Goal: Task Accomplishment & Management: Use online tool/utility

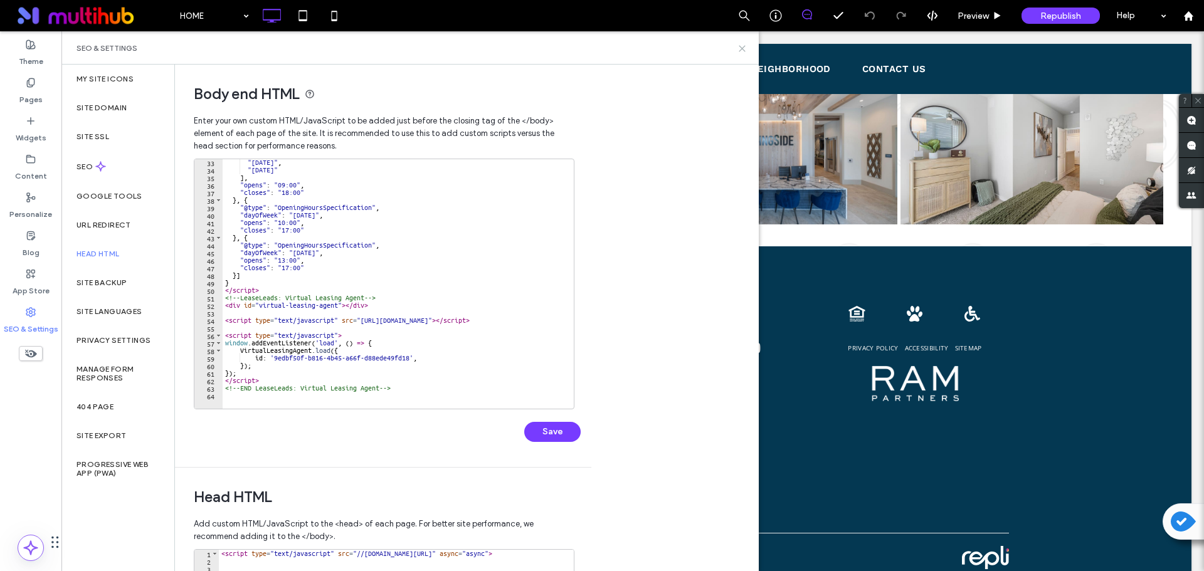
drag, startPoint x: 741, startPoint y: 46, endPoint x: 740, endPoint y: 3, distance: 43.9
click at [741, 46] on icon at bounding box center [742, 48] width 9 height 9
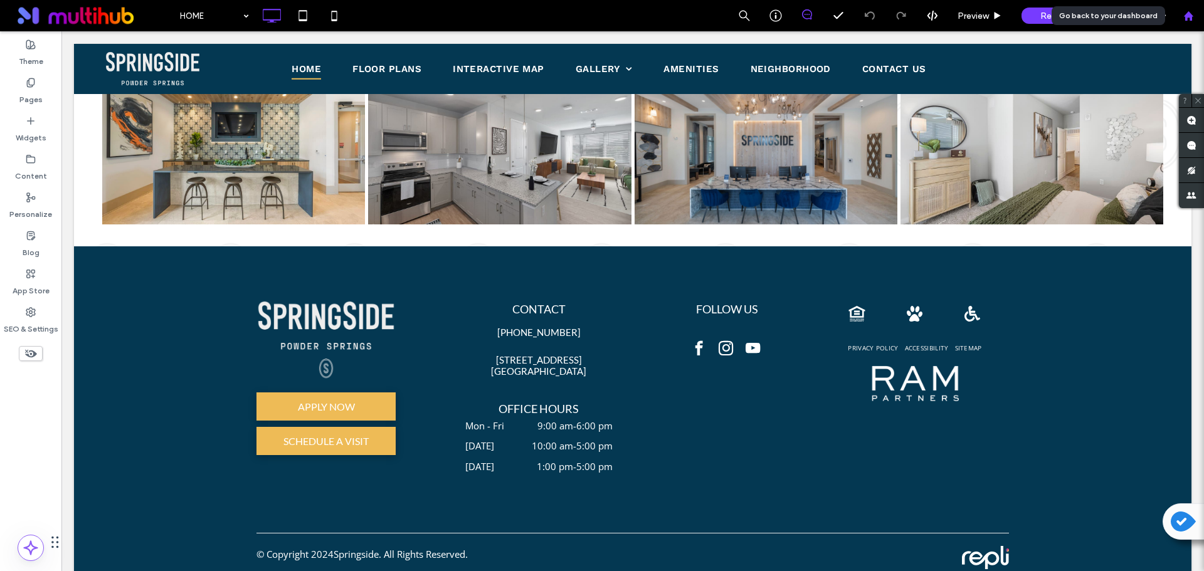
click at [1195, 13] on div at bounding box center [1188, 16] width 30 height 11
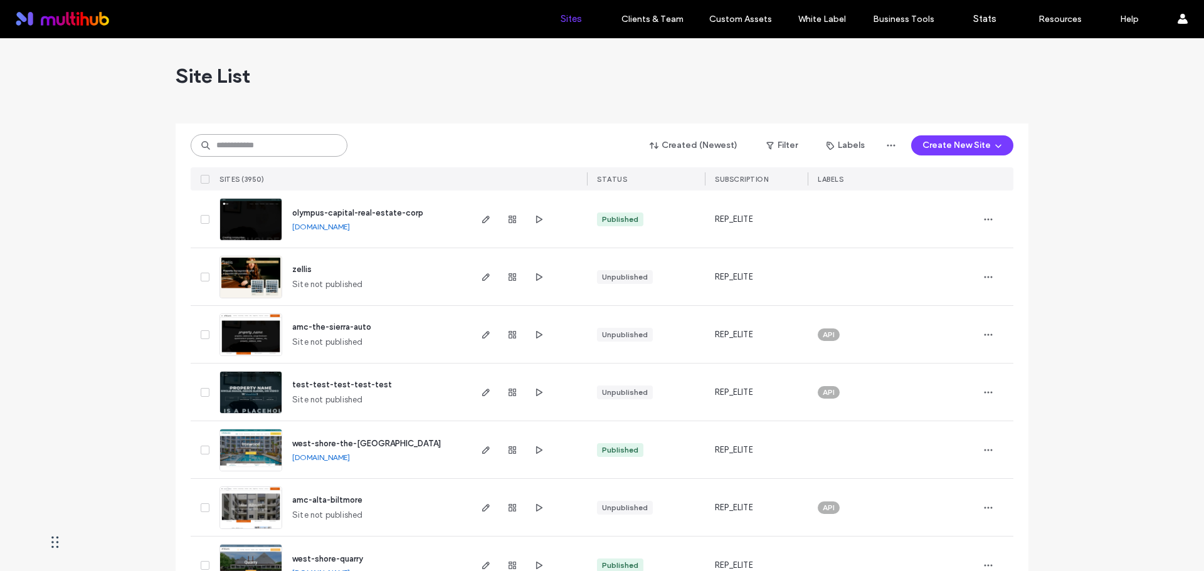
click at [302, 149] on input at bounding box center [269, 145] width 157 height 23
paste input "**********"
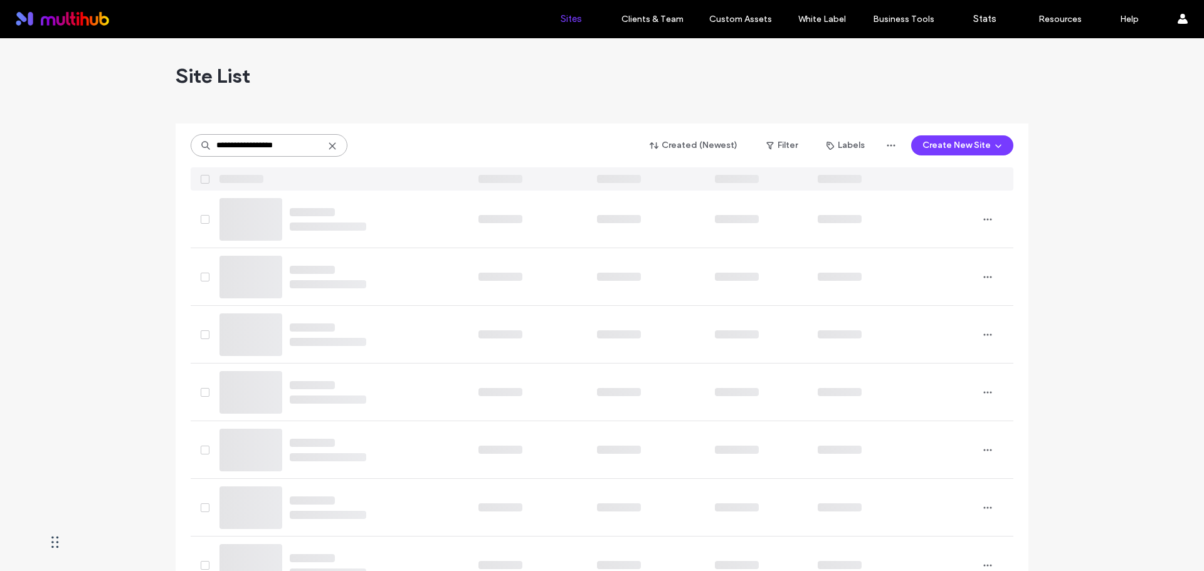
type input "**********"
click at [408, 158] on div "**********" at bounding box center [602, 157] width 823 height 67
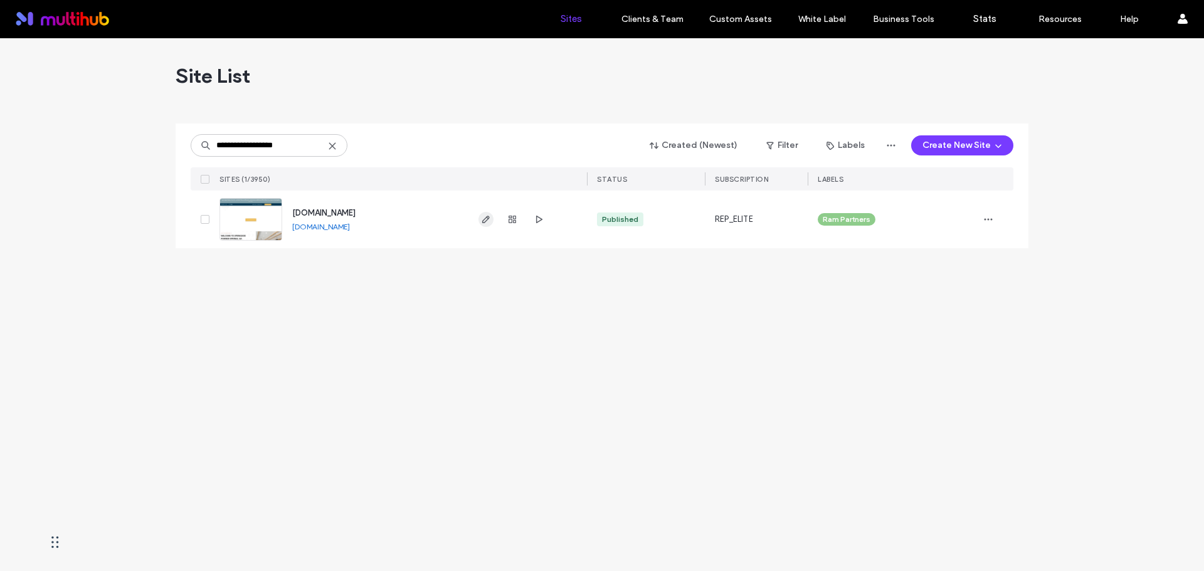
click at [489, 221] on icon "button" at bounding box center [486, 219] width 10 height 10
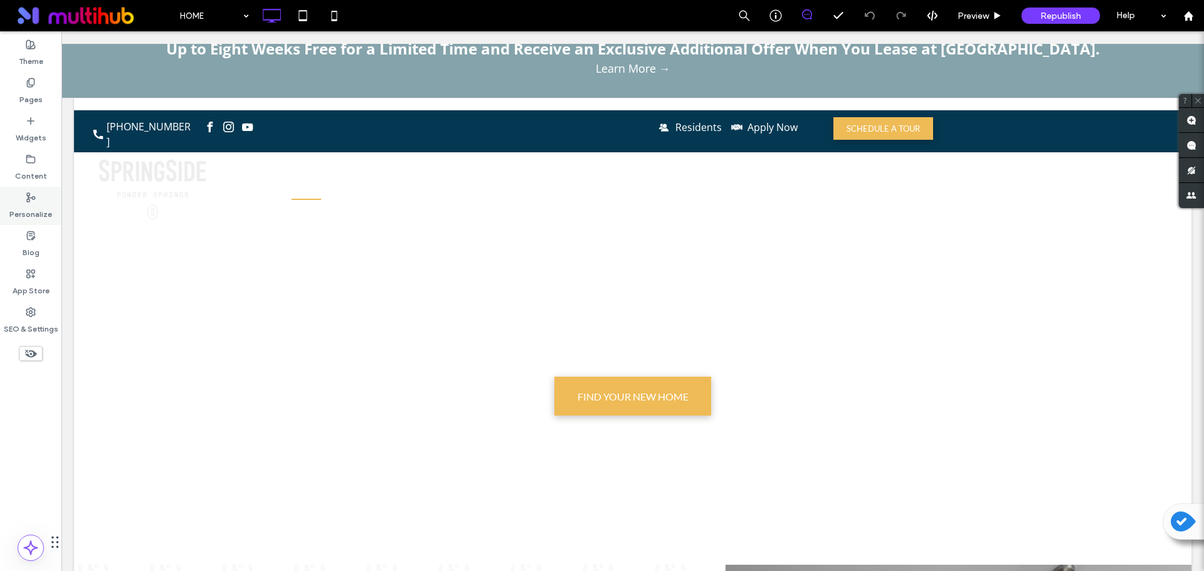
click at [42, 207] on label "Personalize" at bounding box center [30, 212] width 43 height 18
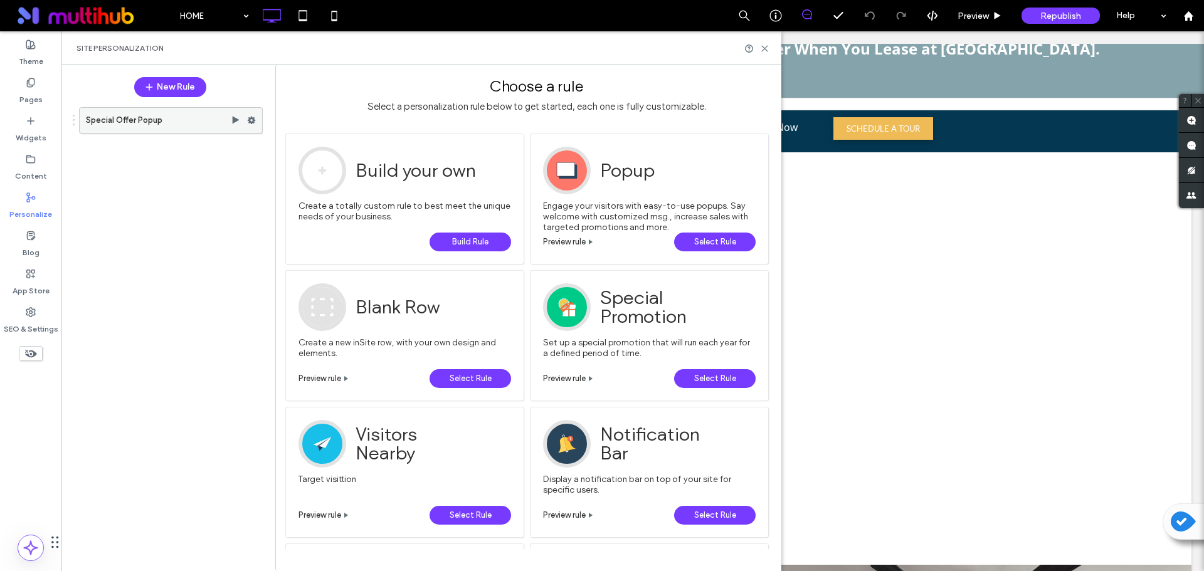
click at [251, 116] on icon at bounding box center [251, 120] width 9 height 9
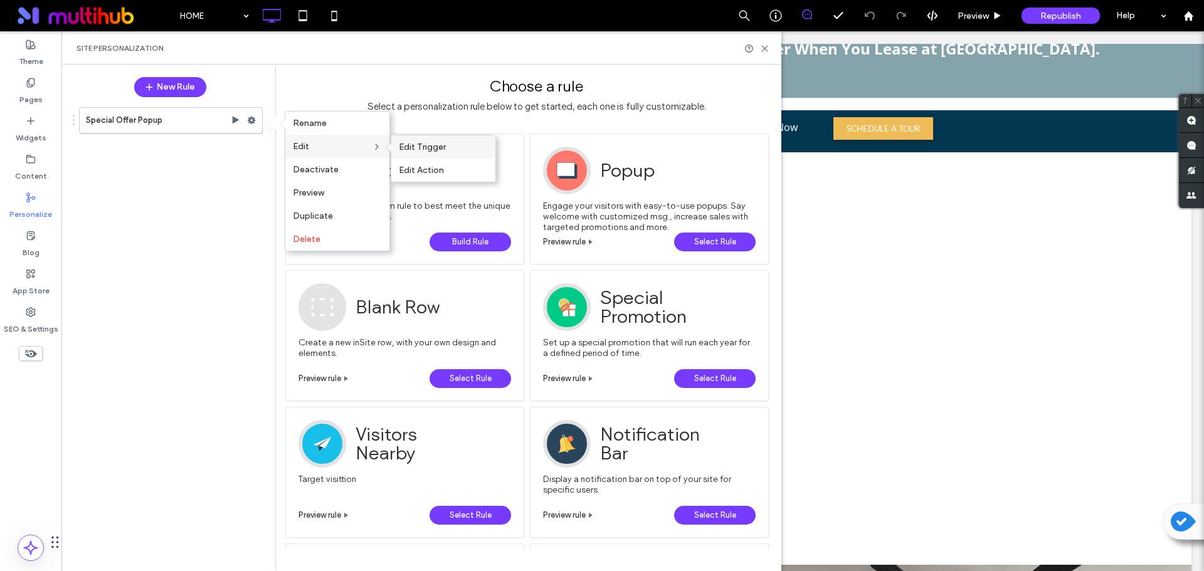
click at [415, 151] on span "Edit Trigger" at bounding box center [422, 147] width 47 height 11
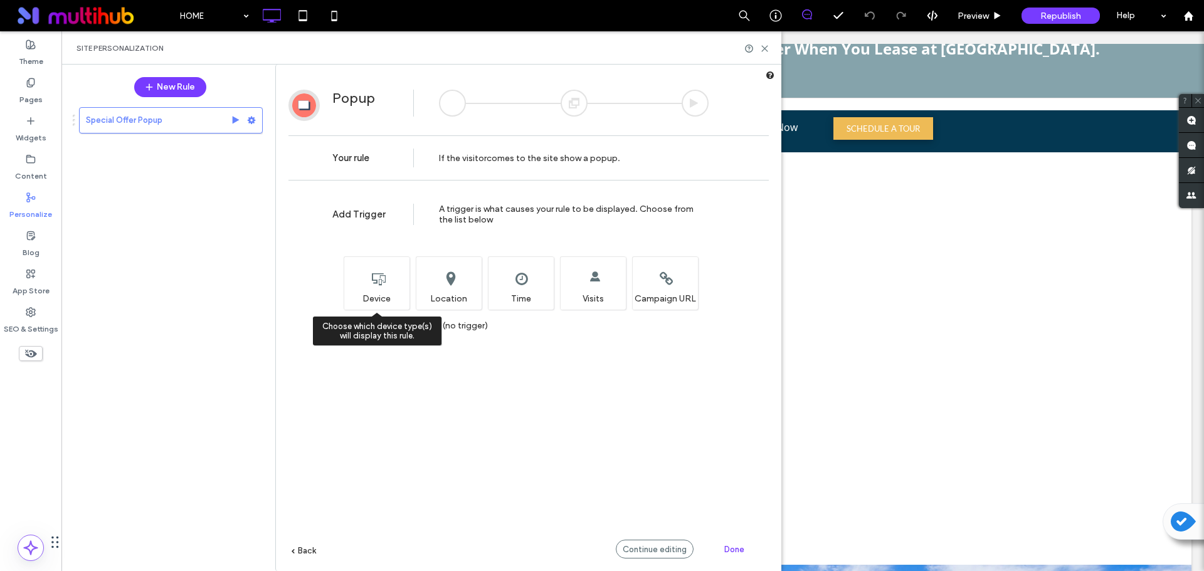
click at [377, 296] on div "Choose which device type(s) will display this rule. Device" at bounding box center [377, 283] width 66 height 53
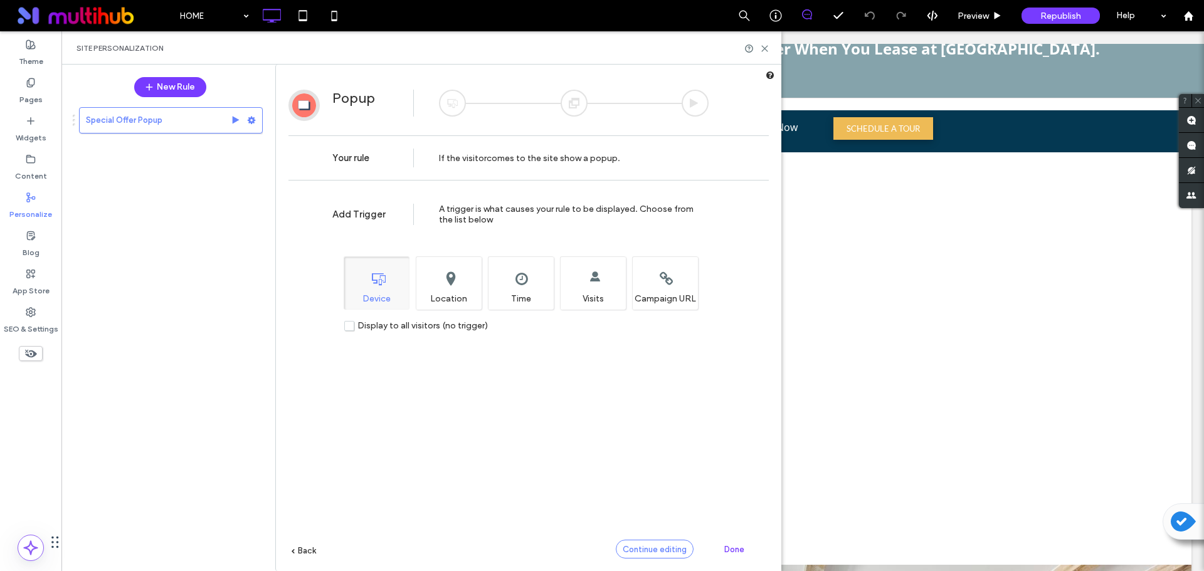
click at [639, 544] on div "Continue editing" at bounding box center [655, 549] width 78 height 19
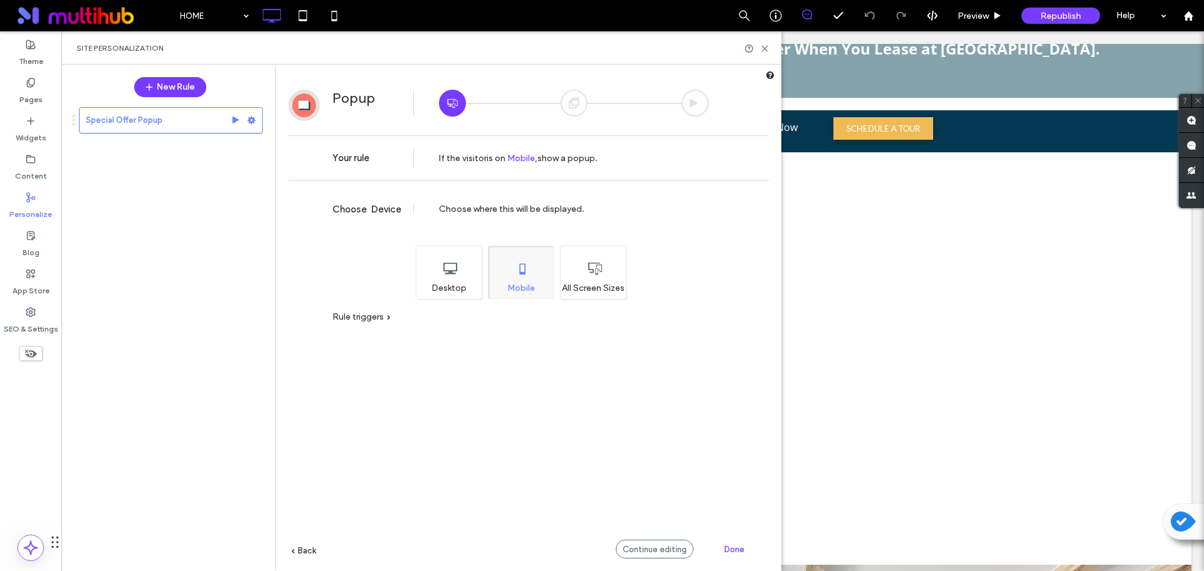
click at [428, 271] on div "Desktop" at bounding box center [449, 272] width 66 height 53
click at [527, 280] on div "Mobile" at bounding box center [521, 272] width 66 height 53
click at [644, 553] on span "Continue editing" at bounding box center [655, 549] width 64 height 9
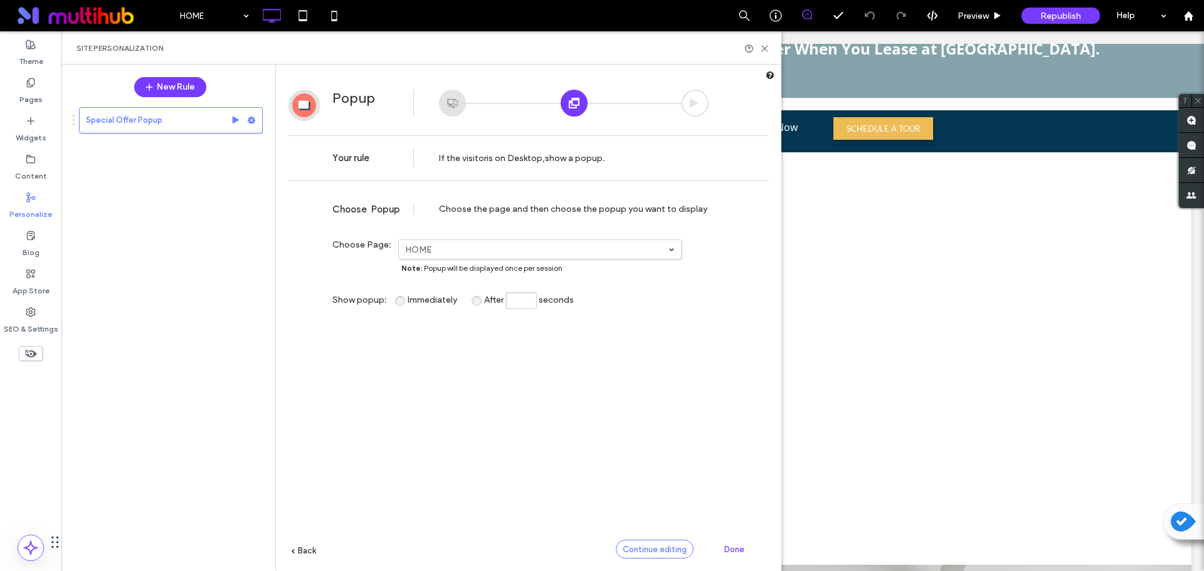
click at [658, 546] on span "Continue editing" at bounding box center [655, 549] width 64 height 9
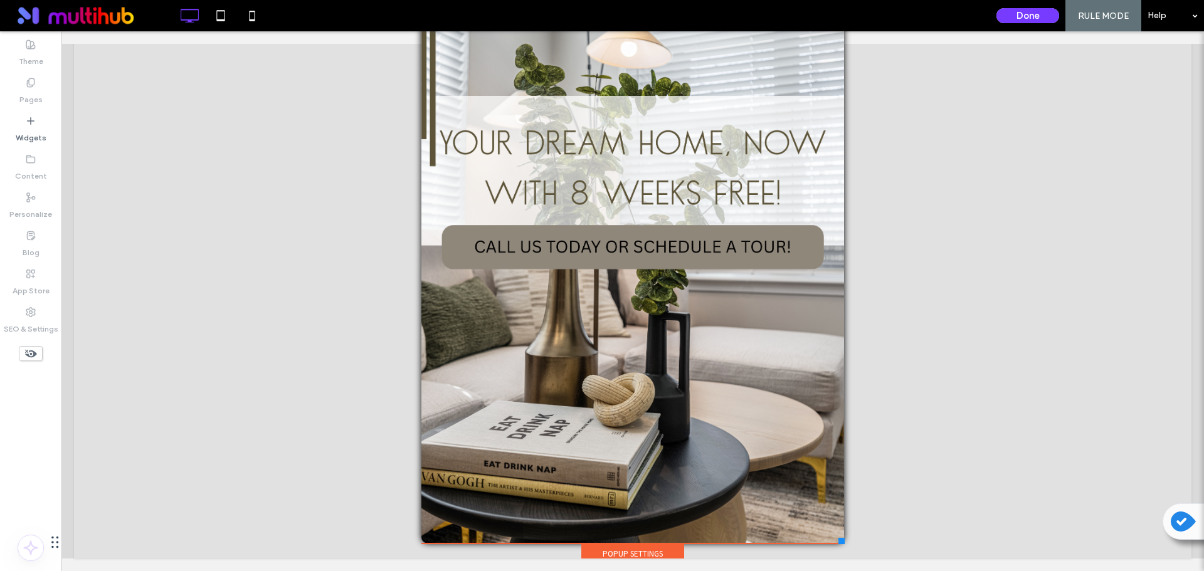
scroll to position [77, 0]
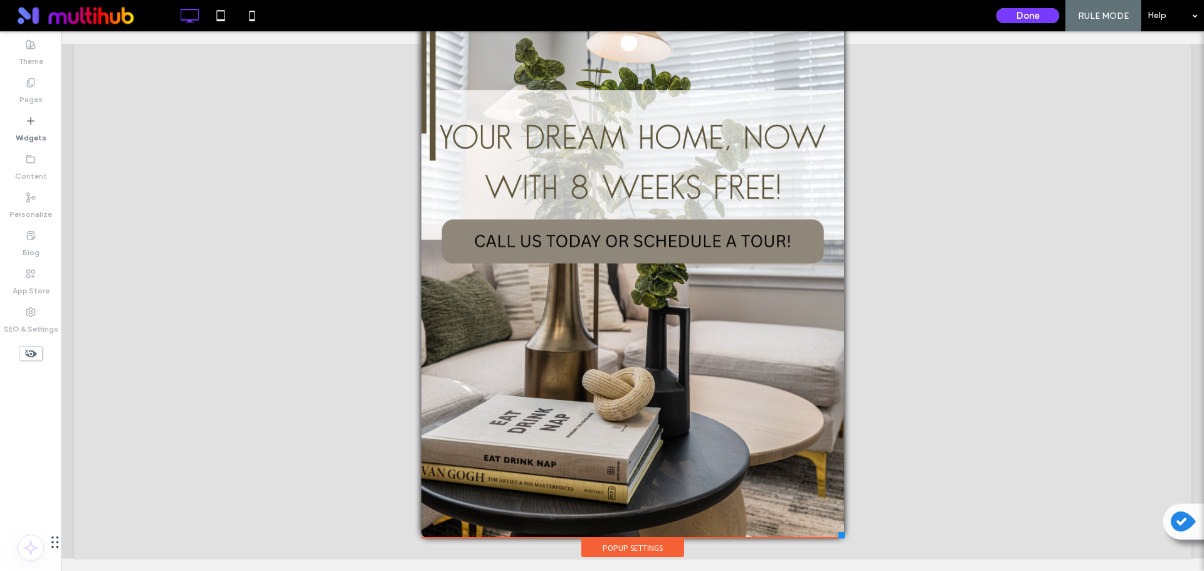
click at [643, 548] on div "Popup Settings" at bounding box center [632, 548] width 103 height 19
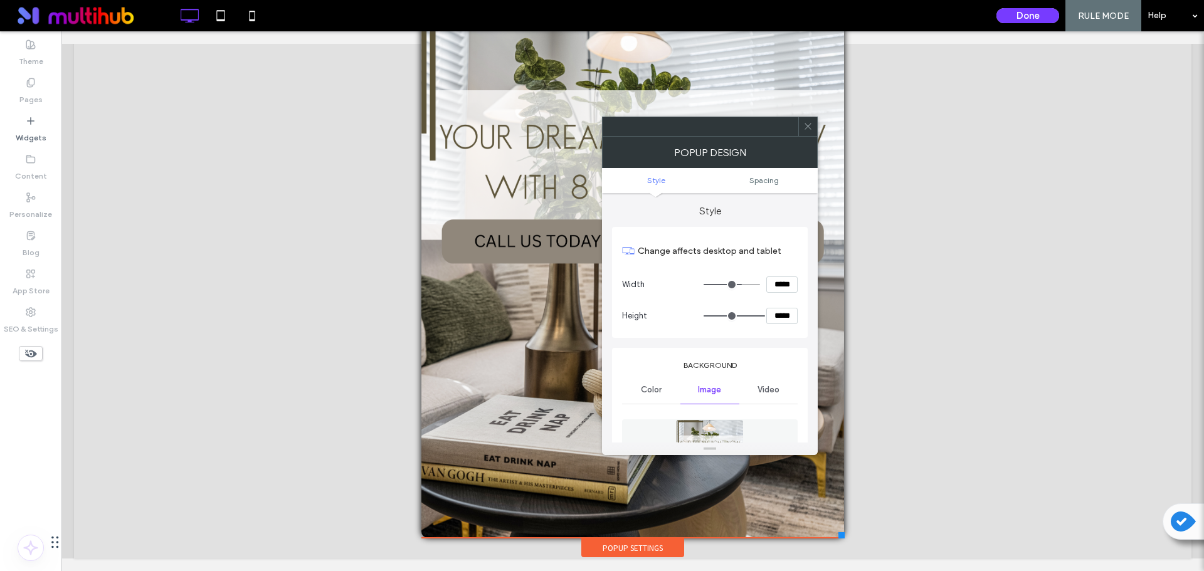
type input "**"
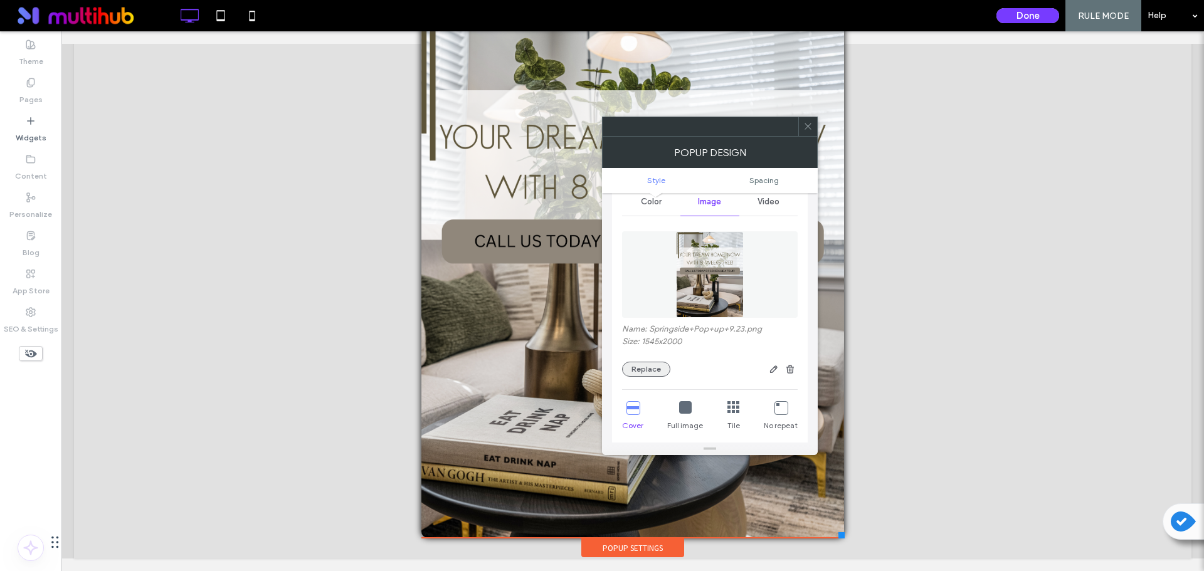
click at [664, 364] on button "Replace" at bounding box center [646, 369] width 48 height 15
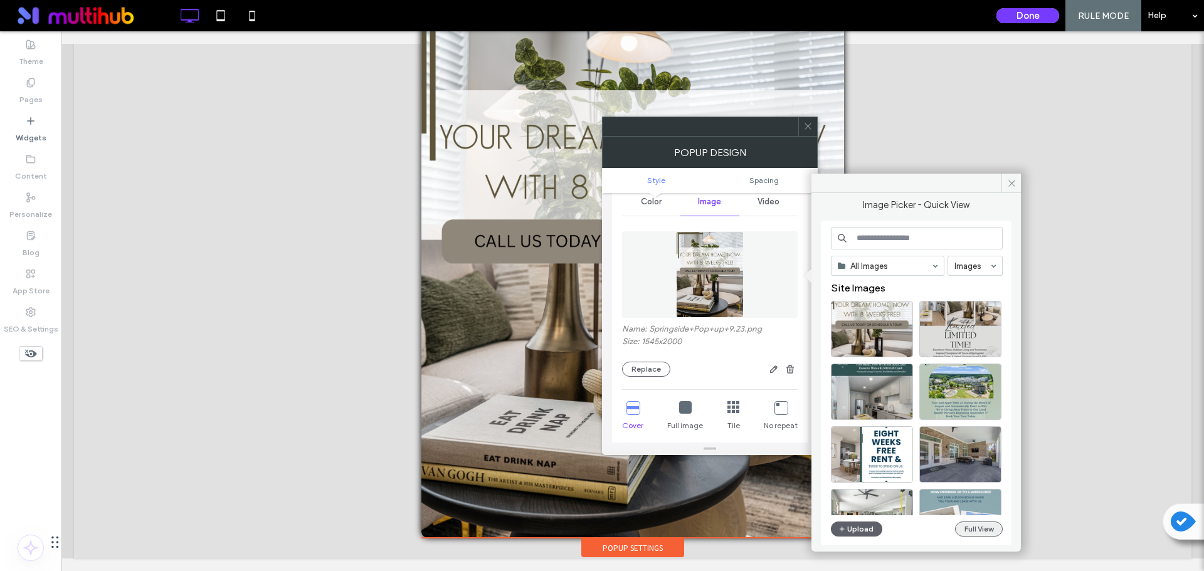
click at [978, 527] on button "Full View" at bounding box center [979, 529] width 48 height 15
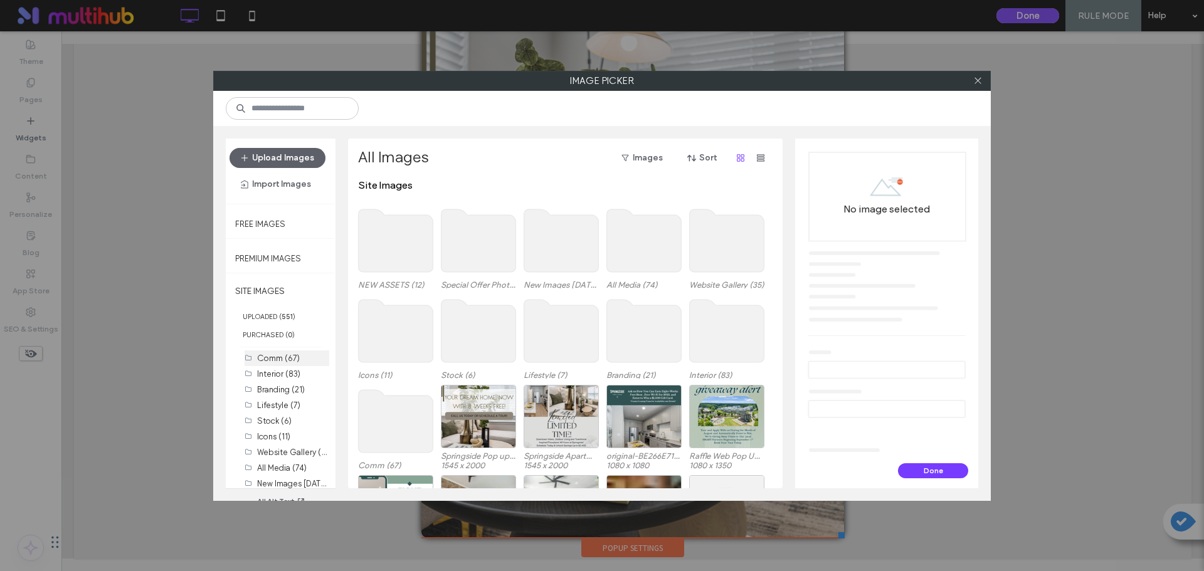
scroll to position [36, 0]
click at [294, 461] on label "Special Offer Photos (2)" at bounding box center [302, 463] width 91 height 12
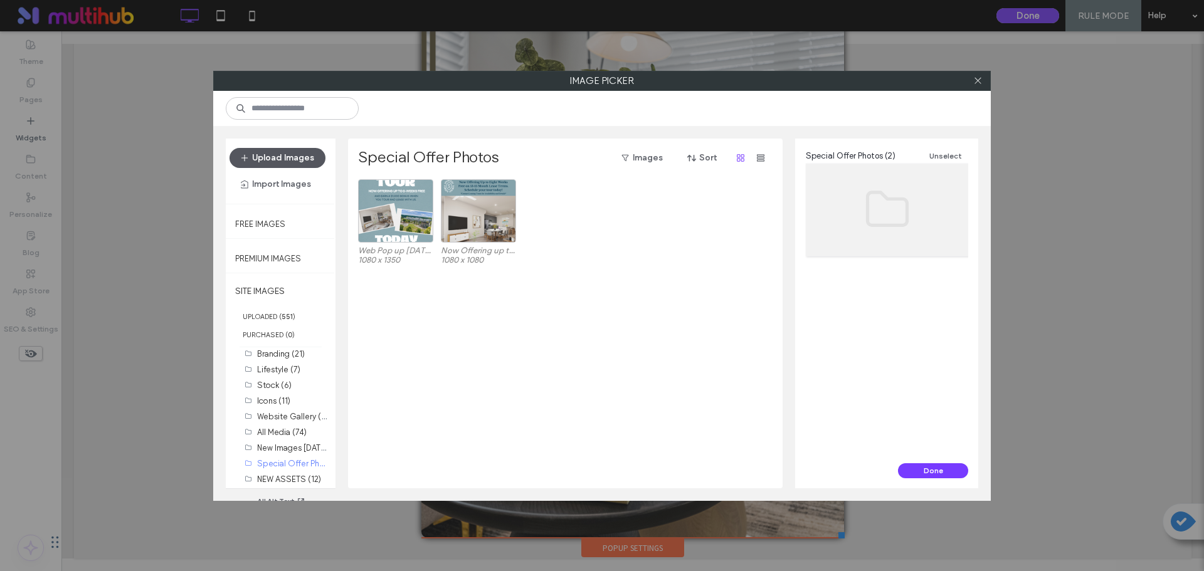
click at [285, 160] on button "Upload Images" at bounding box center [278, 158] width 96 height 20
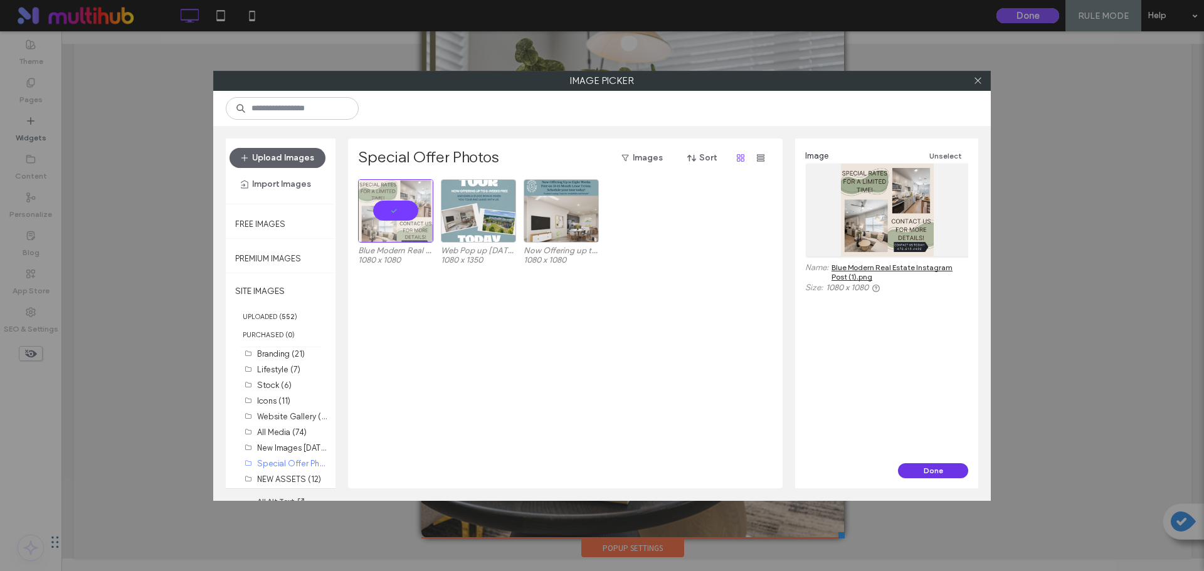
click at [946, 473] on button "Done" at bounding box center [933, 470] width 70 height 15
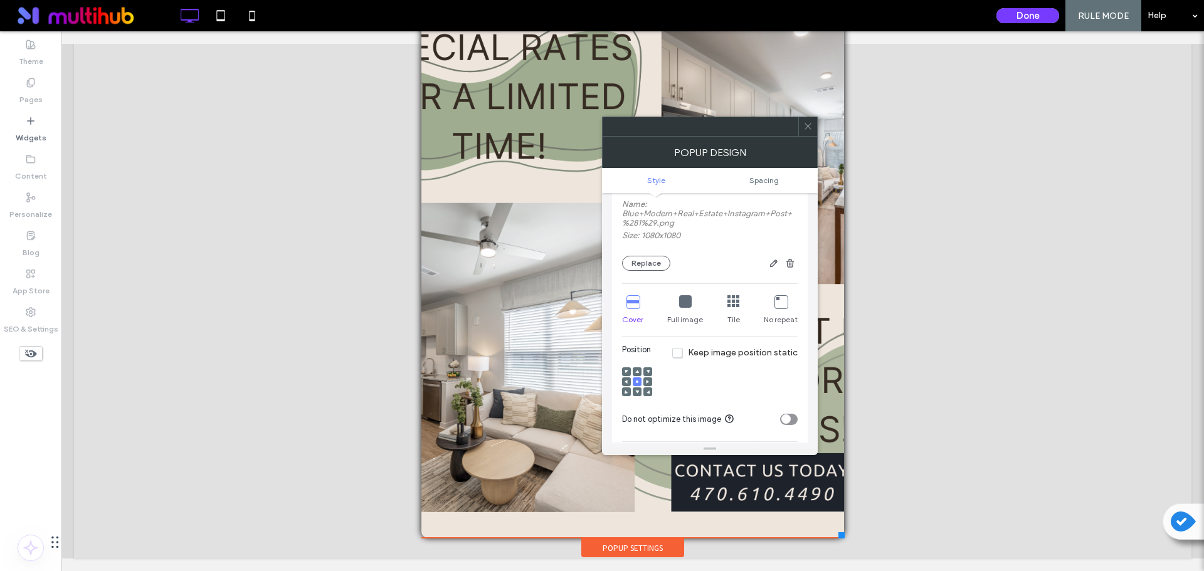
scroll to position [314, 0]
click at [680, 308] on div at bounding box center [685, 302] width 13 height 14
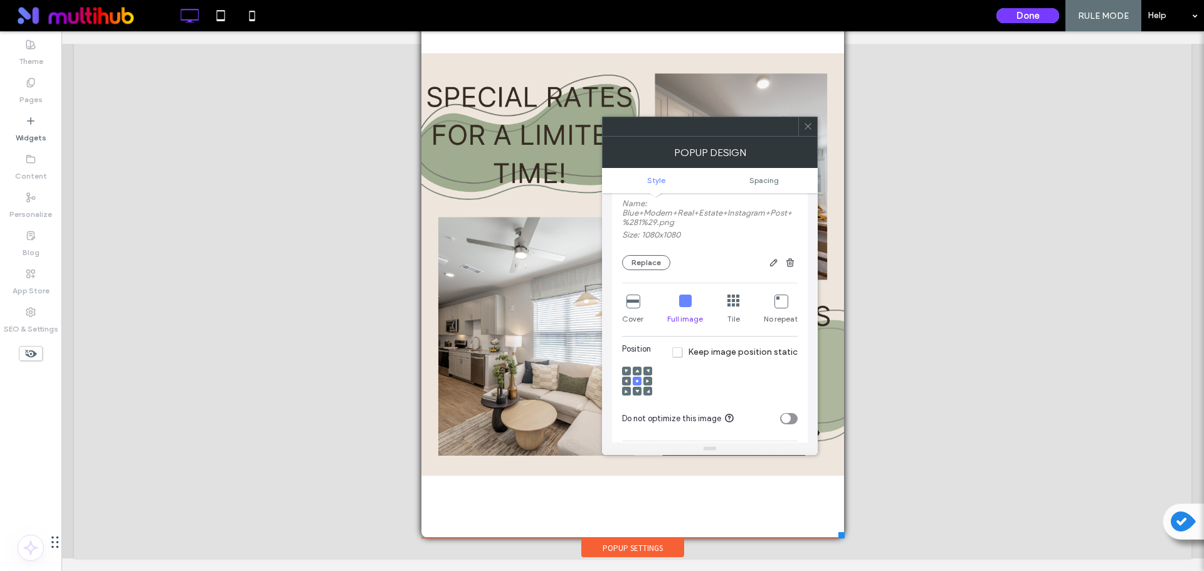
click at [636, 382] on icon at bounding box center [637, 381] width 4 height 4
click at [808, 132] on span at bounding box center [807, 126] width 9 height 19
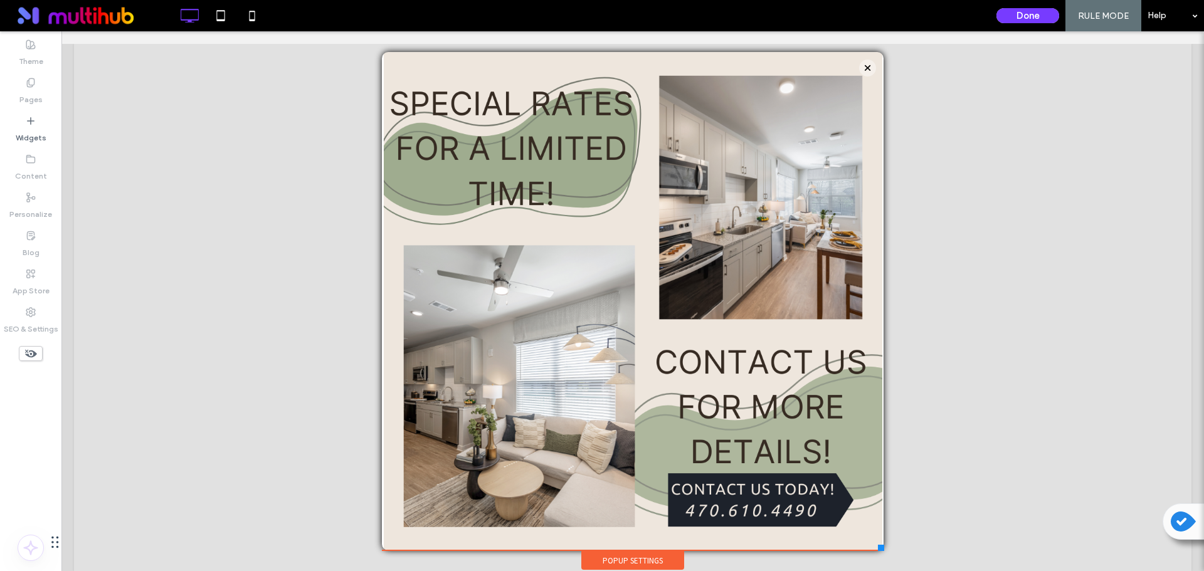
scroll to position [53, 0]
drag, startPoint x: 831, startPoint y: 548, endPoint x: 873, endPoint y: 527, distance: 47.1
click at [873, 527] on div "Click To Paste (866) 312-5124 HOME FLOOR PLANS INTERACTIVE MAP GALLERY GALLERY …" at bounding box center [632, 254] width 505 height 634
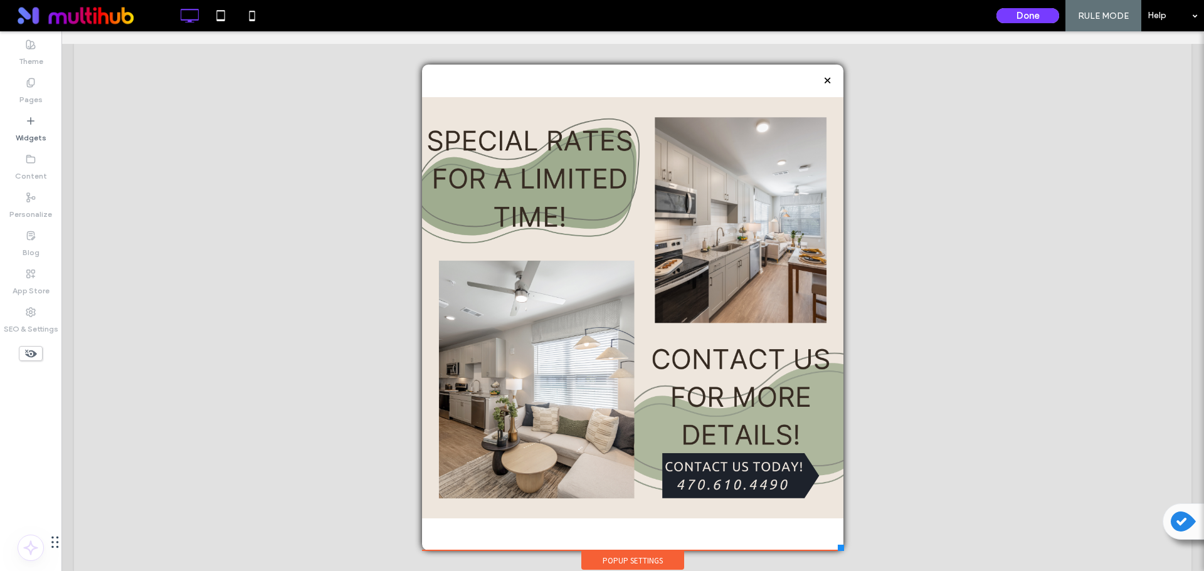
scroll to position [46, 0]
drag, startPoint x: 870, startPoint y: 546, endPoint x: 833, endPoint y: 544, distance: 37.1
click at [833, 544] on div "Click To Paste (866) 312-5124 HOME FLOOR PLANS INTERACTIVE MAP GALLERY GALLERY …" at bounding box center [633, 261] width 426 height 620
drag, startPoint x: 894, startPoint y: 578, endPoint x: 833, endPoint y: 548, distance: 68.4
click at [837, 547] on div at bounding box center [840, 548] width 6 height 6
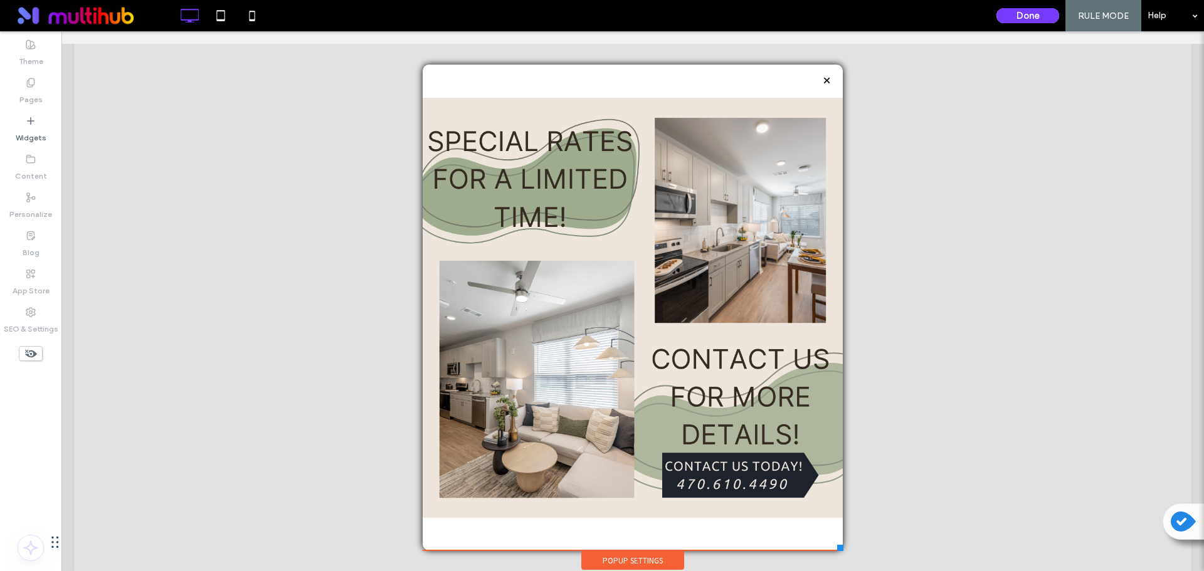
scroll to position [43, 0]
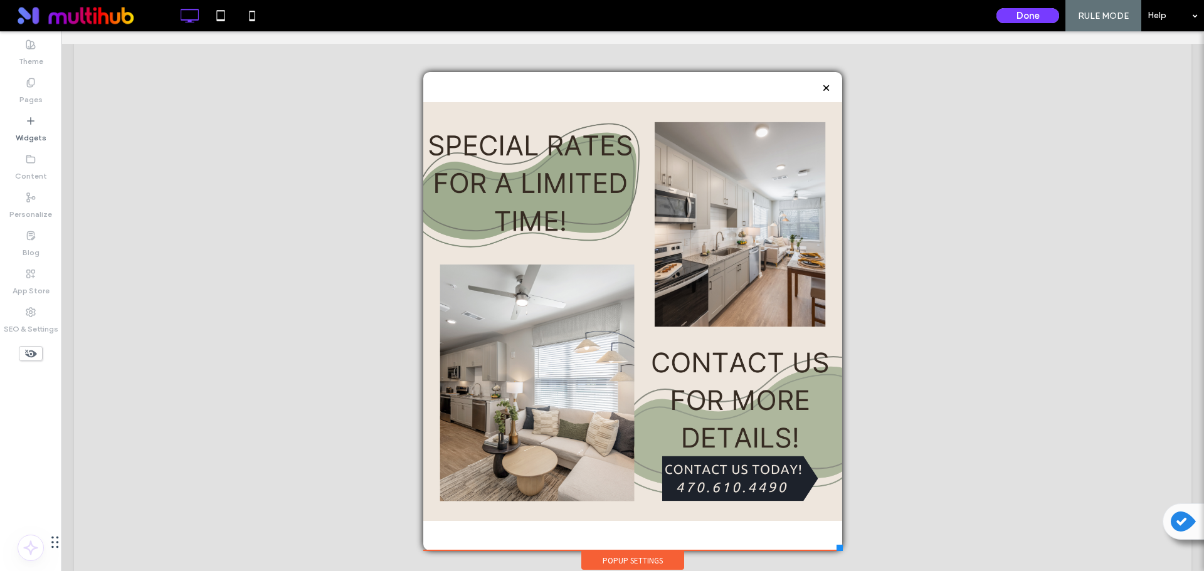
click at [833, 548] on div at bounding box center [602, 285] width 1204 height 571
click at [837, 548] on div at bounding box center [840, 548] width 6 height 6
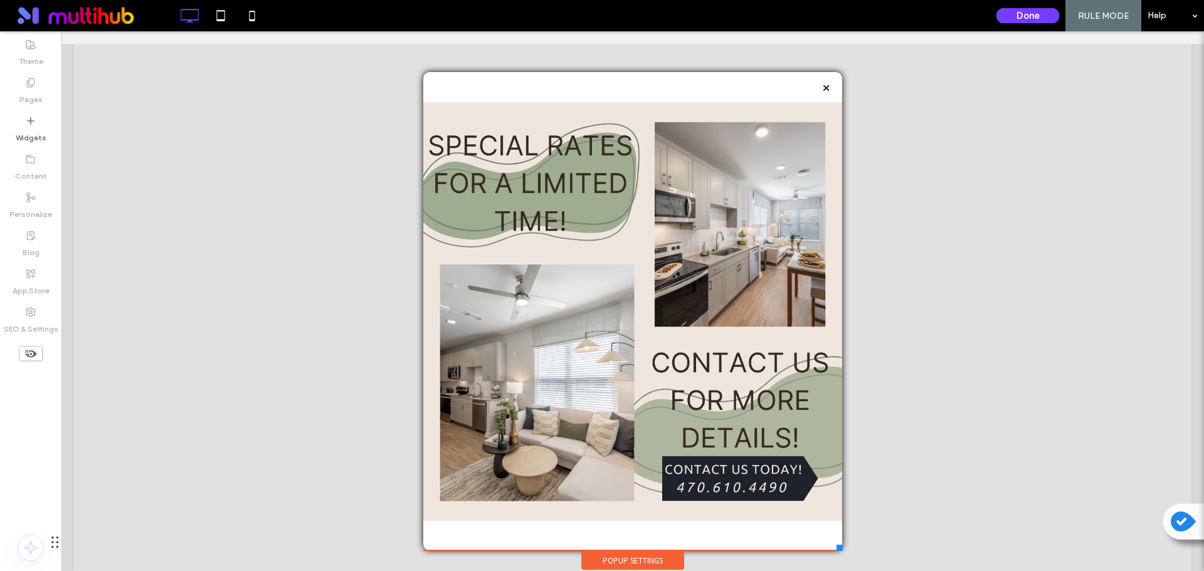
click at [837, 548] on div at bounding box center [840, 548] width 6 height 6
click at [837, 546] on div at bounding box center [840, 548] width 6 height 6
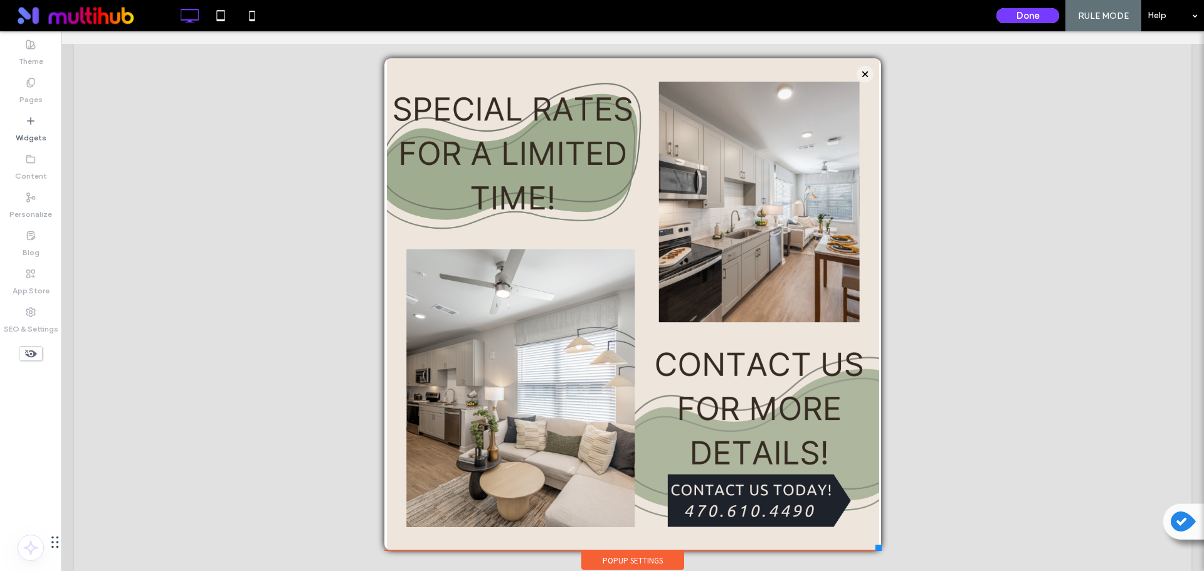
scroll to position [49, 0]
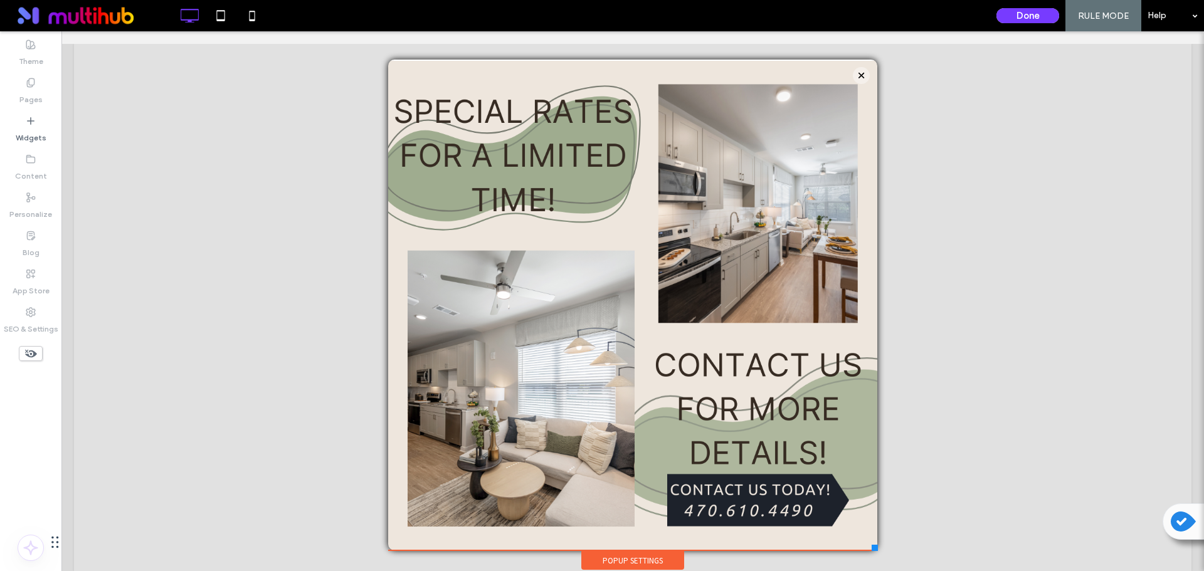
drag, startPoint x: 828, startPoint y: 546, endPoint x: 874, endPoint y: 547, distance: 46.4
click at [867, 556] on div "Click To Paste (866) 312-5124 HOME FLOOR PLANS INTERACTIVE MAP GALLERY GALLERY …" at bounding box center [632, 258] width 495 height 625
click at [869, 552] on div "Click To Paste (866) 312-5124 HOME FLOOR PLANS INTERACTIVE MAP GALLERY GALLERY …" at bounding box center [633, 258] width 498 height 627
click at [657, 558] on div "Popup Settings" at bounding box center [632, 560] width 103 height 19
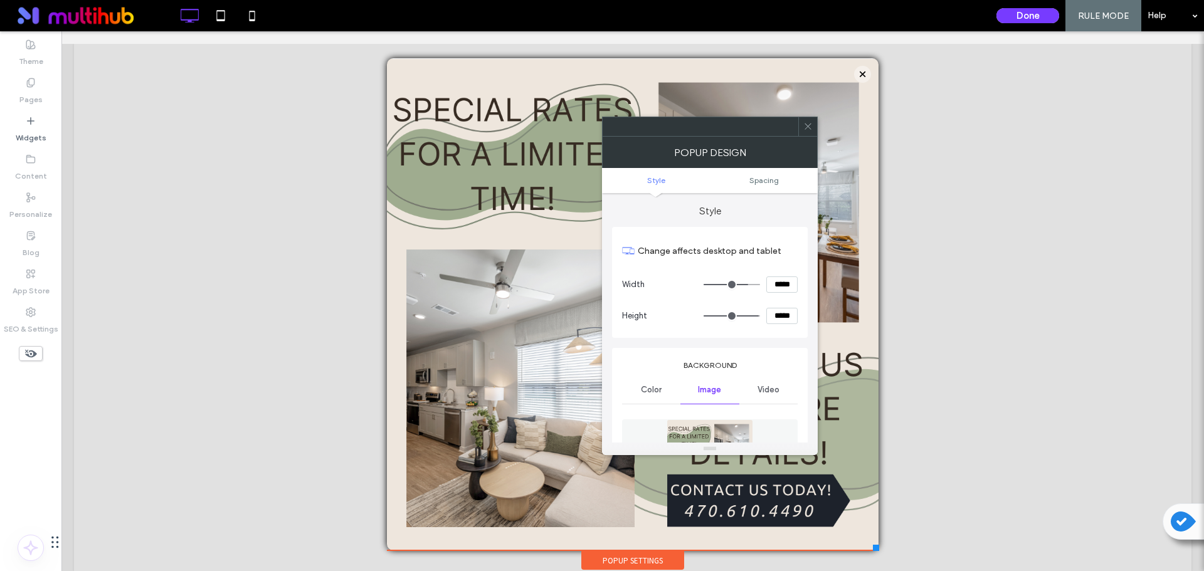
type input "**"
click at [780, 315] on input "*****" at bounding box center [781, 316] width 31 height 16
type input "*****"
type input "***"
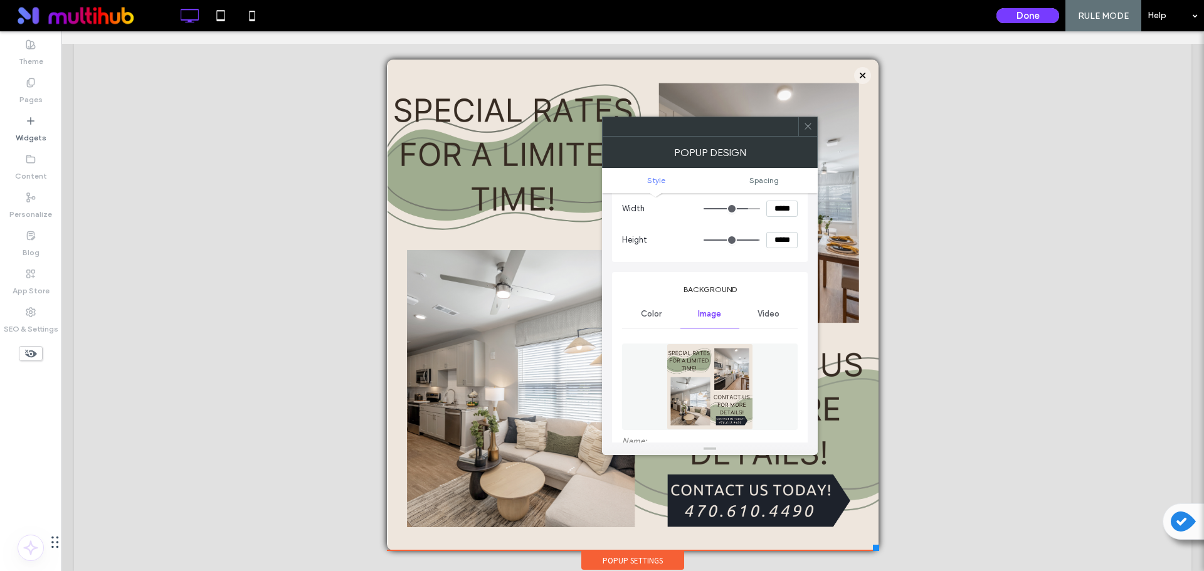
scroll to position [0, 0]
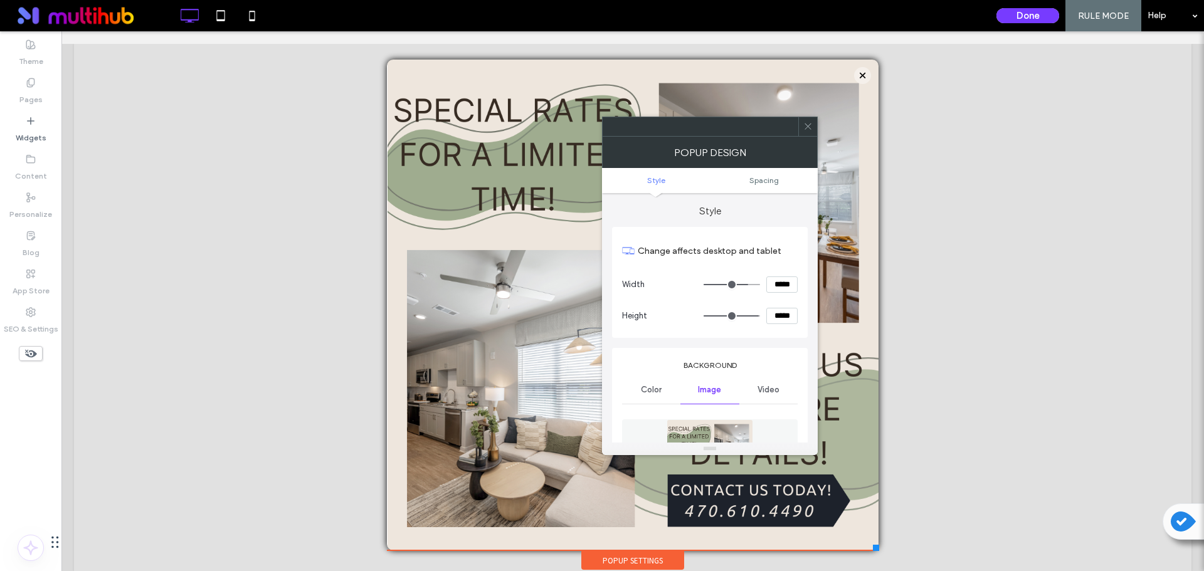
click at [784, 283] on input "*****" at bounding box center [781, 285] width 31 height 16
type input "*****"
type input "***"
click at [805, 126] on icon at bounding box center [807, 126] width 9 height 9
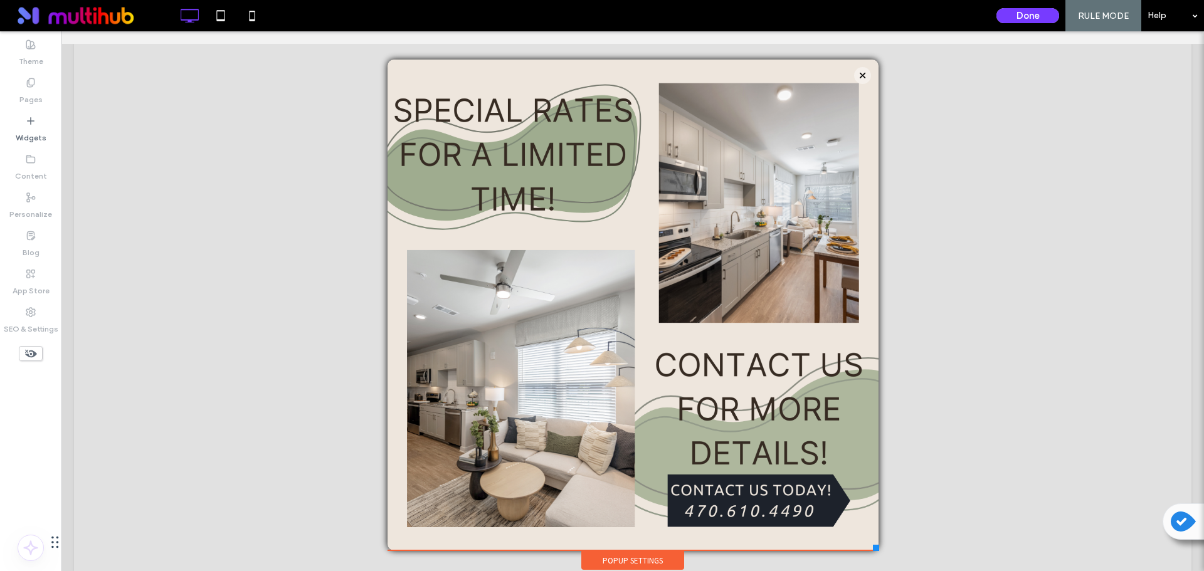
click at [1066, 349] on div at bounding box center [632, 301] width 1143 height 540
click at [1025, 19] on button "Done" at bounding box center [1028, 15] width 63 height 15
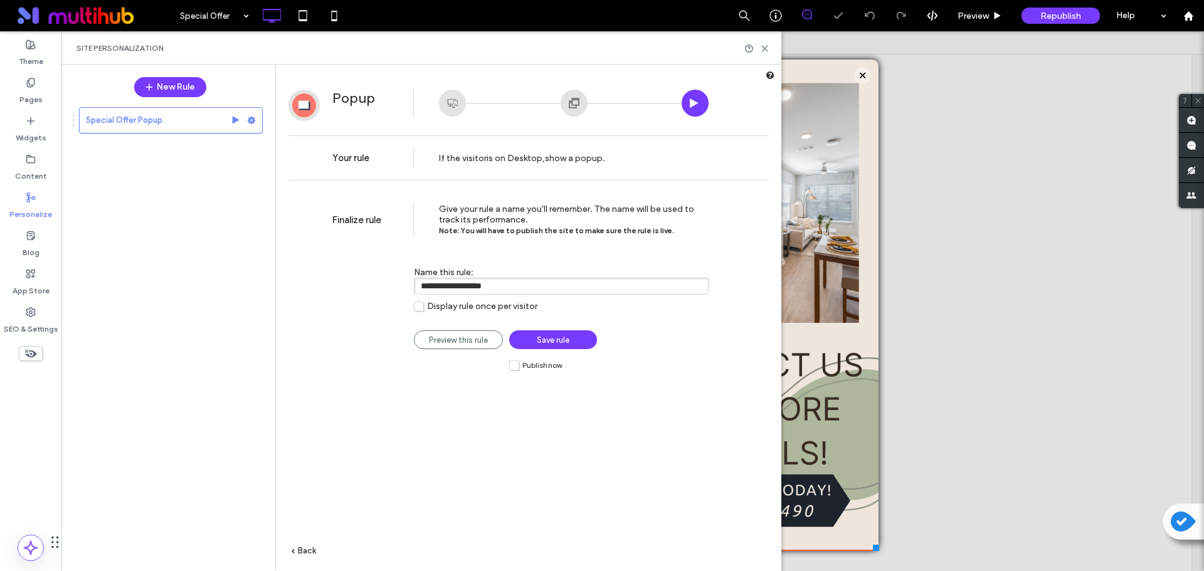
click at [558, 368] on span "Publish now" at bounding box center [542, 365] width 40 height 9
click at [568, 341] on span "Save rule" at bounding box center [553, 340] width 33 height 9
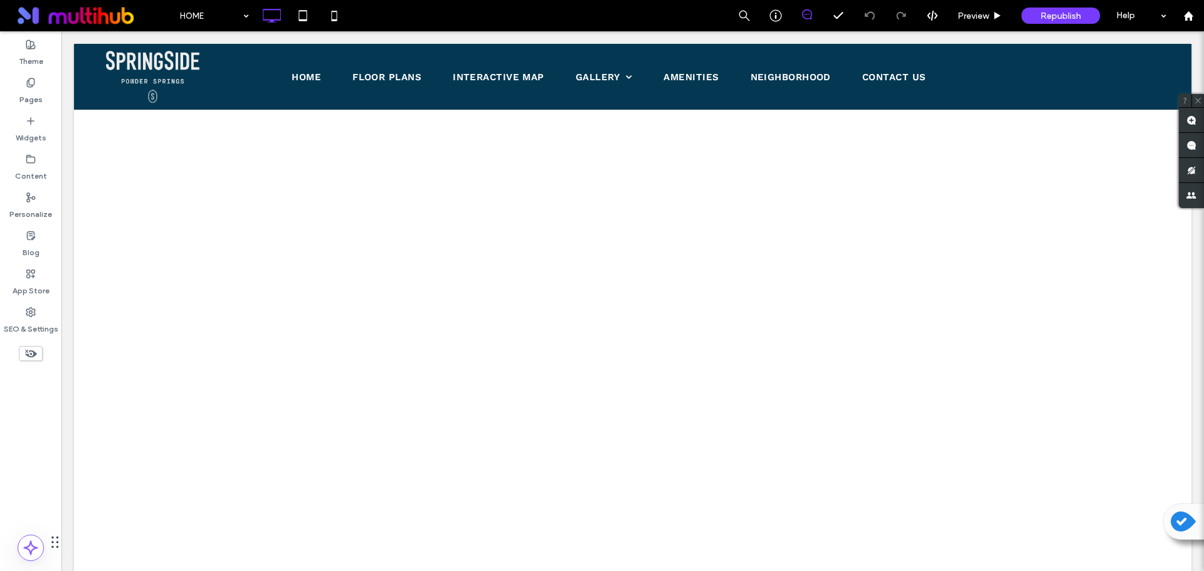
click at [33, 82] on div at bounding box center [602, 285] width 1204 height 571
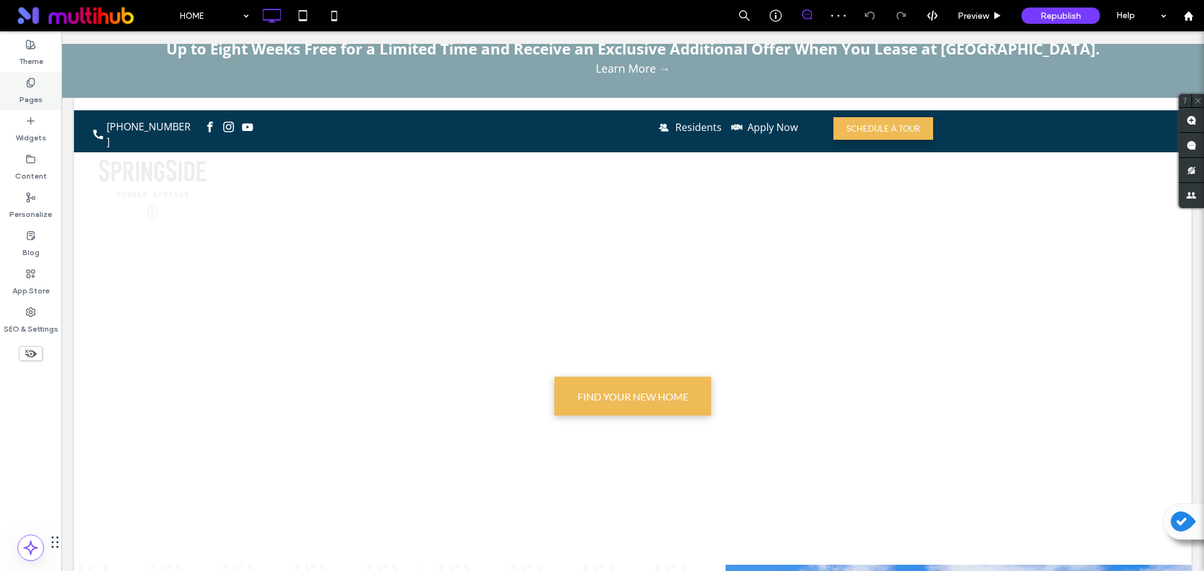
click at [33, 83] on icon at bounding box center [31, 83] width 10 height 10
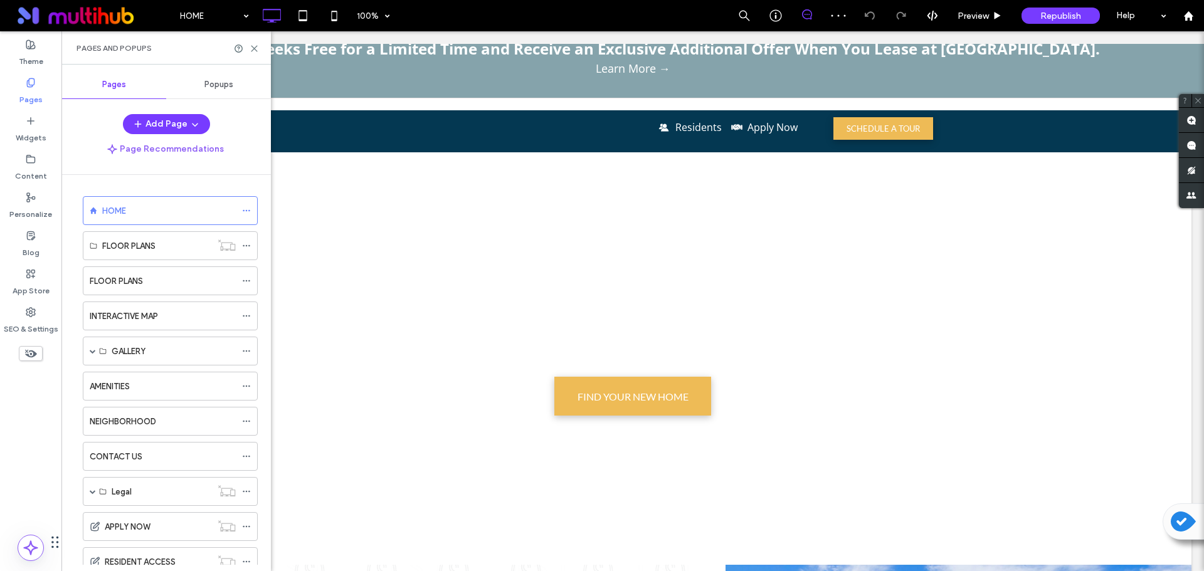
click at [233, 88] on div "Popups" at bounding box center [218, 85] width 105 height 28
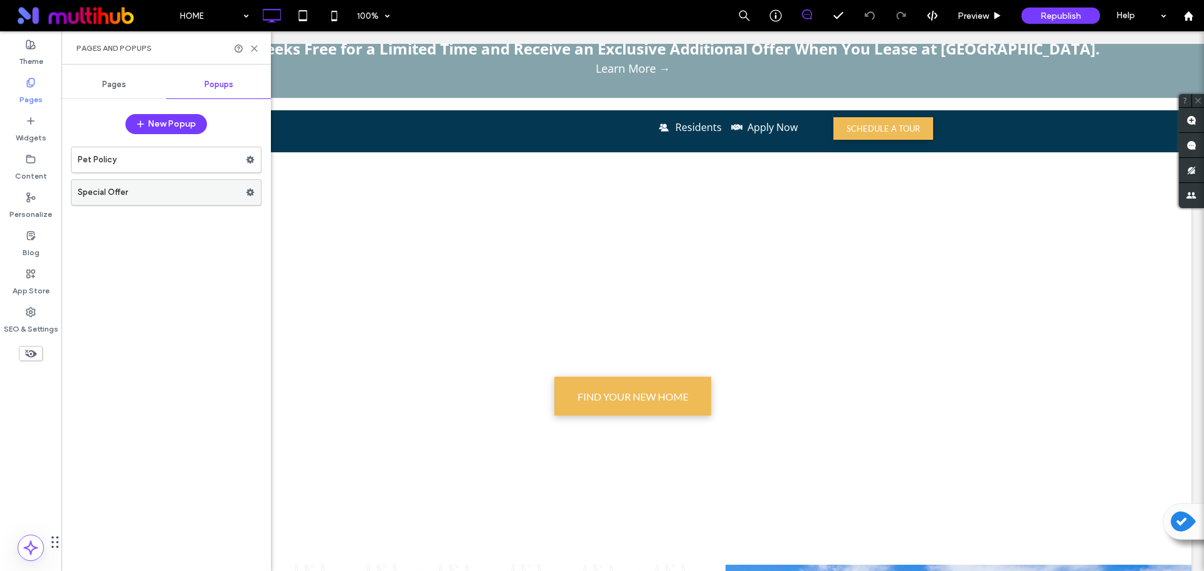
click at [224, 193] on label "Special Offer" at bounding box center [162, 192] width 168 height 25
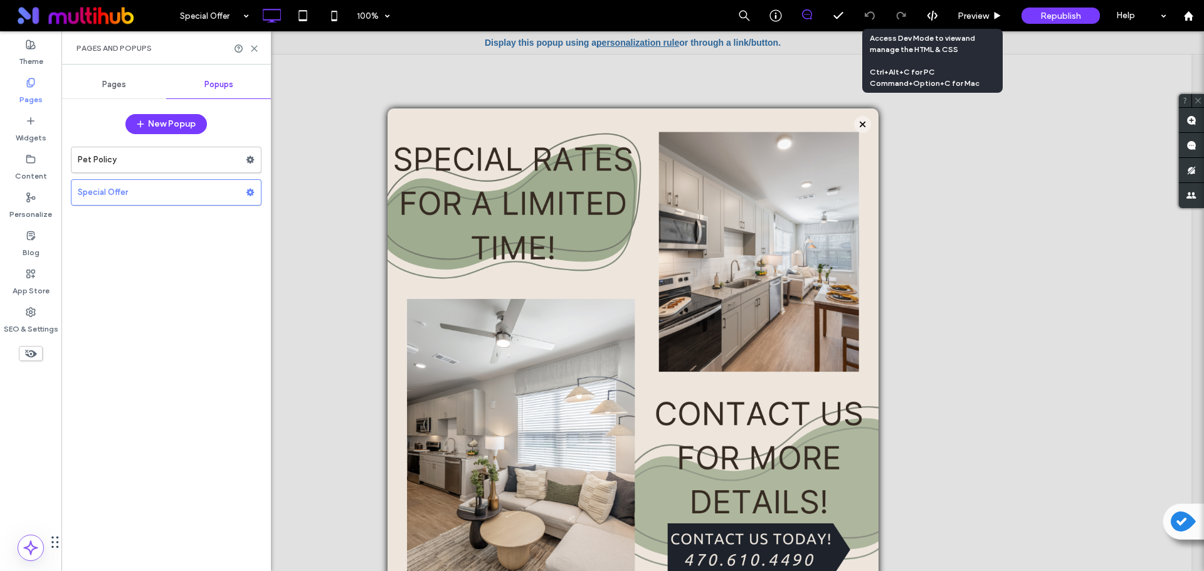
click at [941, 12] on div at bounding box center [932, 15] width 31 height 11
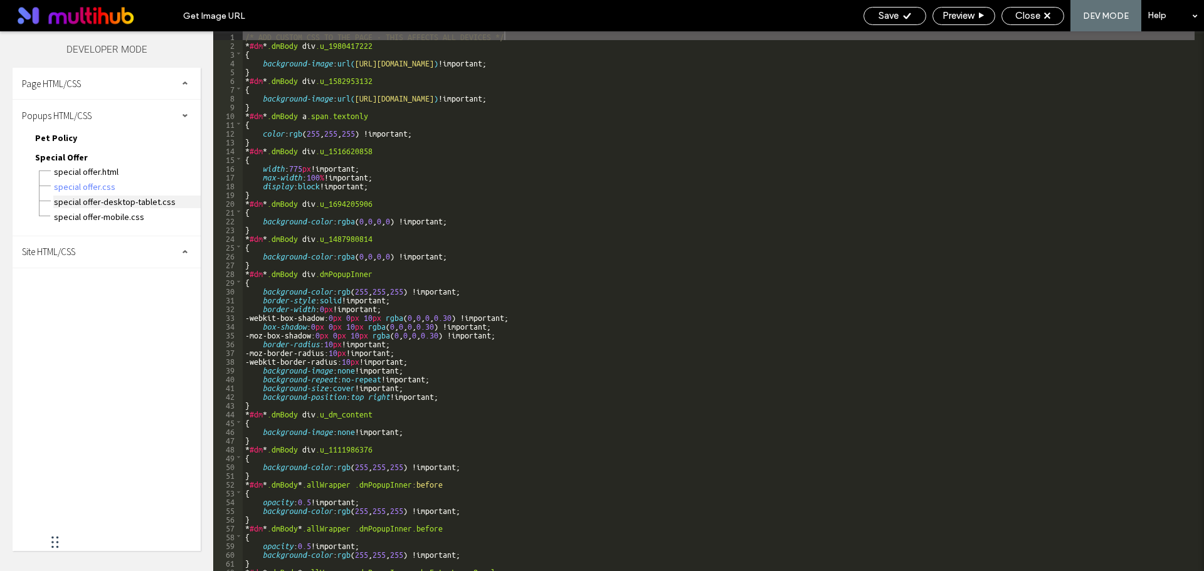
click at [129, 200] on span "Special Offer-desktop-tablet.css" at bounding box center [126, 202] width 147 height 13
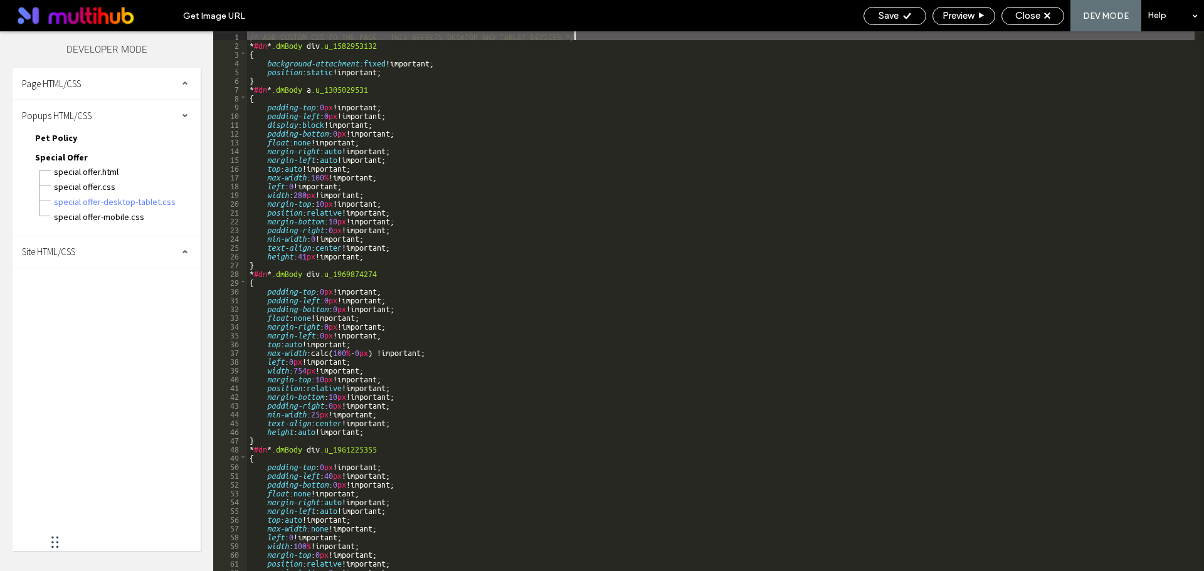
type textarea "**"
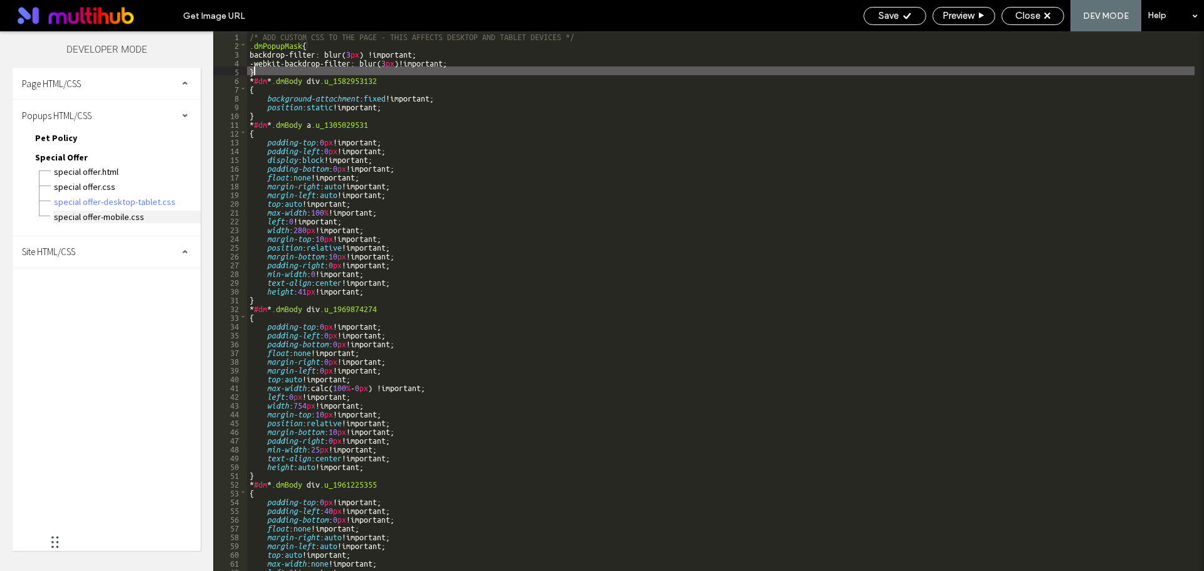
click at [134, 220] on span "Special Offer-mobile.css" at bounding box center [126, 217] width 147 height 13
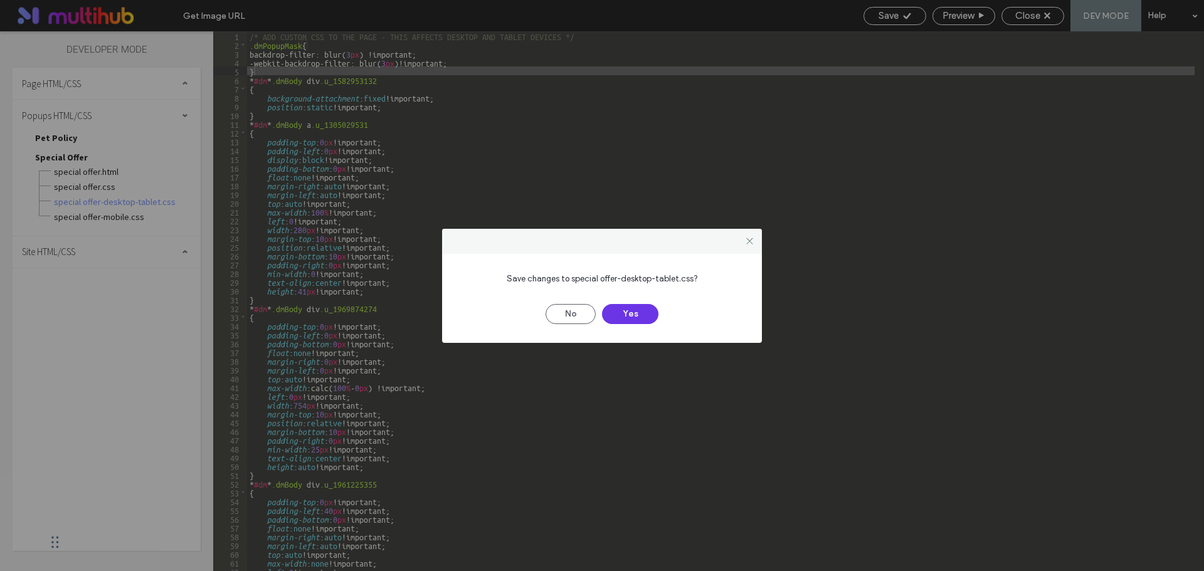
click at [632, 314] on button "Yes" at bounding box center [630, 314] width 56 height 20
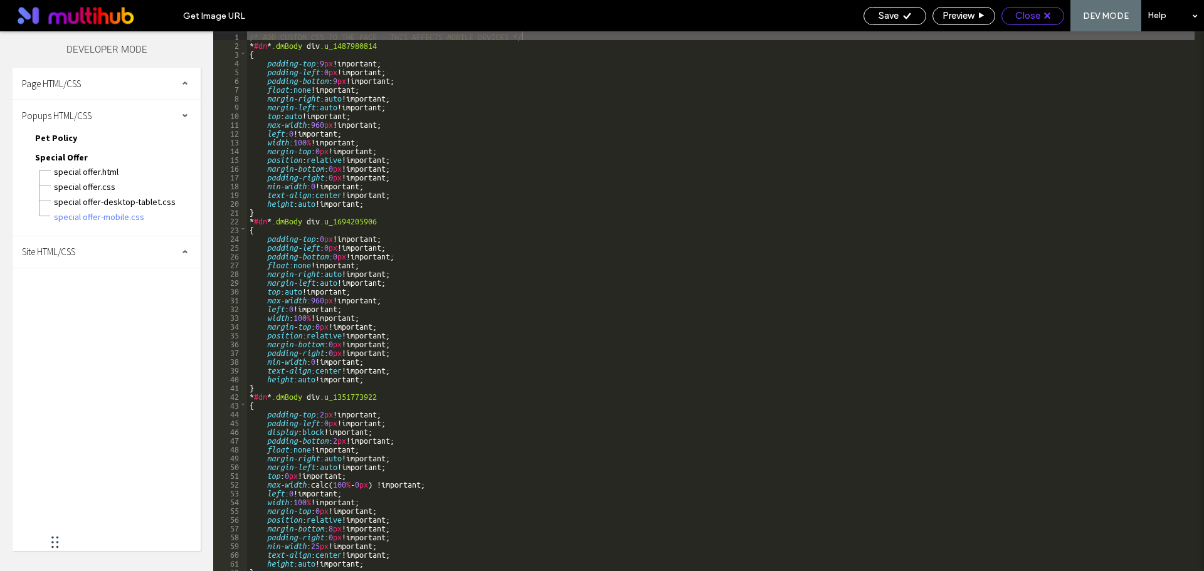
click at [1032, 19] on span "Close" at bounding box center [1027, 15] width 25 height 11
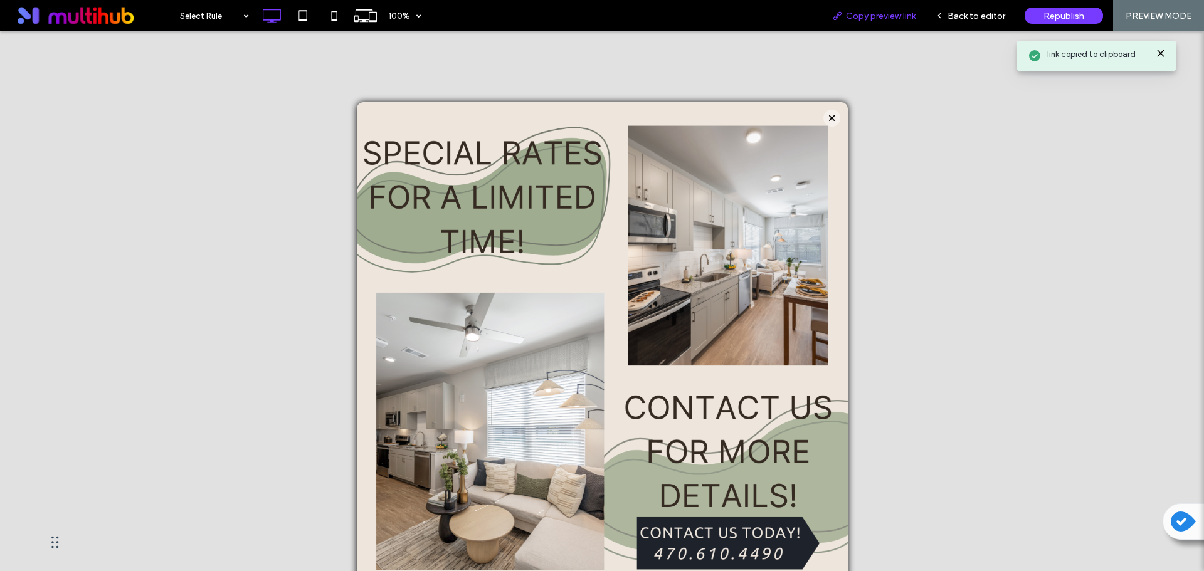
click at [886, 19] on span "Copy preview link" at bounding box center [881, 16] width 70 height 11
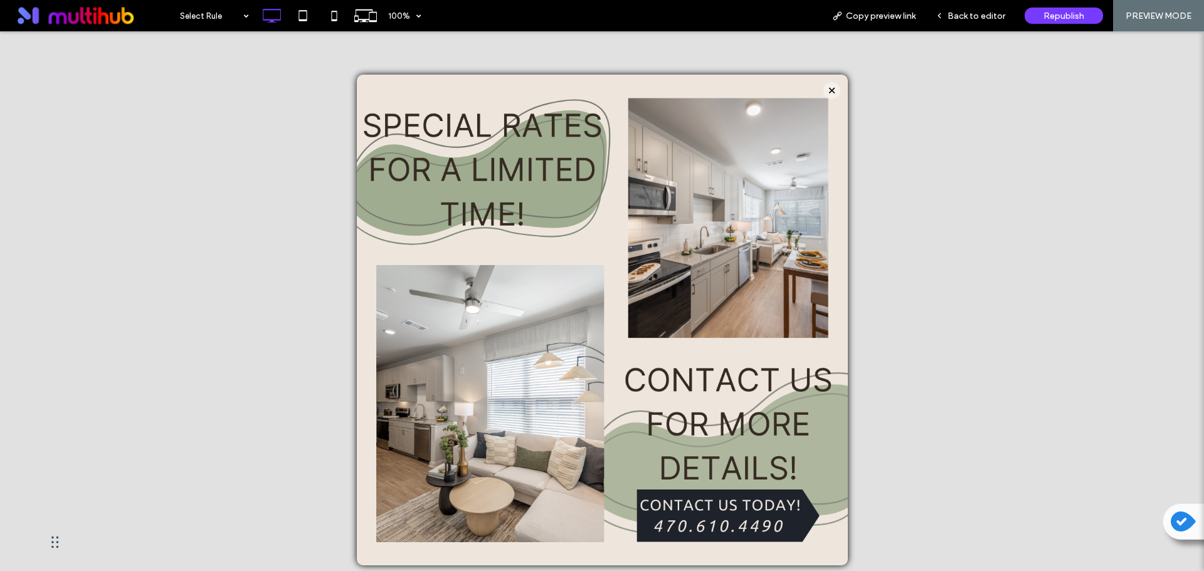
scroll to position [43, 0]
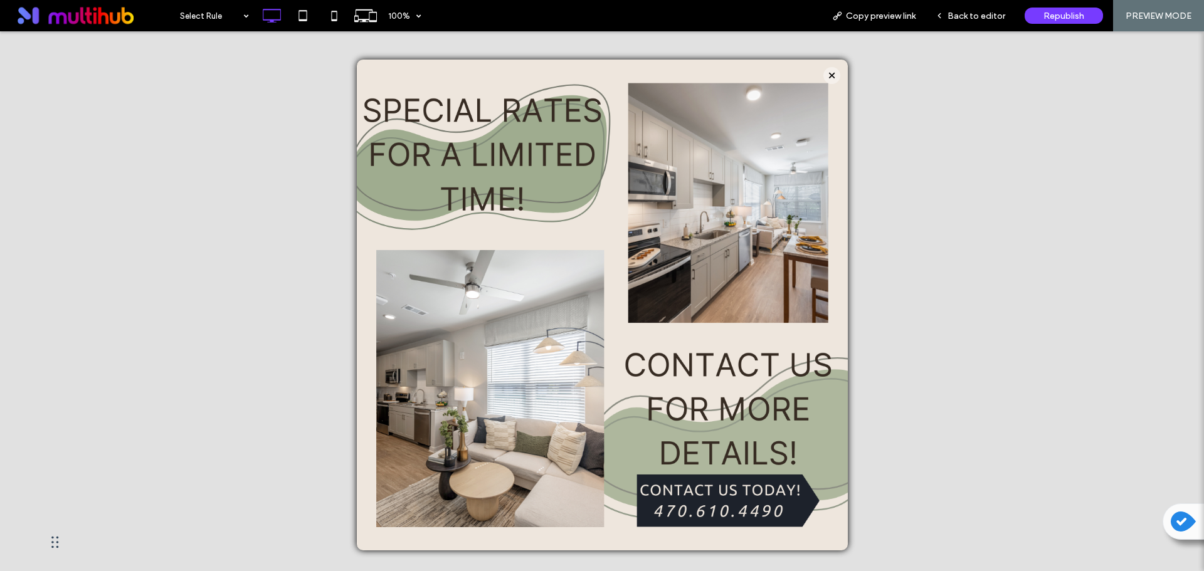
click at [694, 421] on div "Click To Paste" at bounding box center [602, 305] width 466 height 466
click at [977, 24] on div "Back to editor" at bounding box center [971, 15] width 90 height 31
click at [975, 14] on span "Back to editor" at bounding box center [977, 16] width 58 height 11
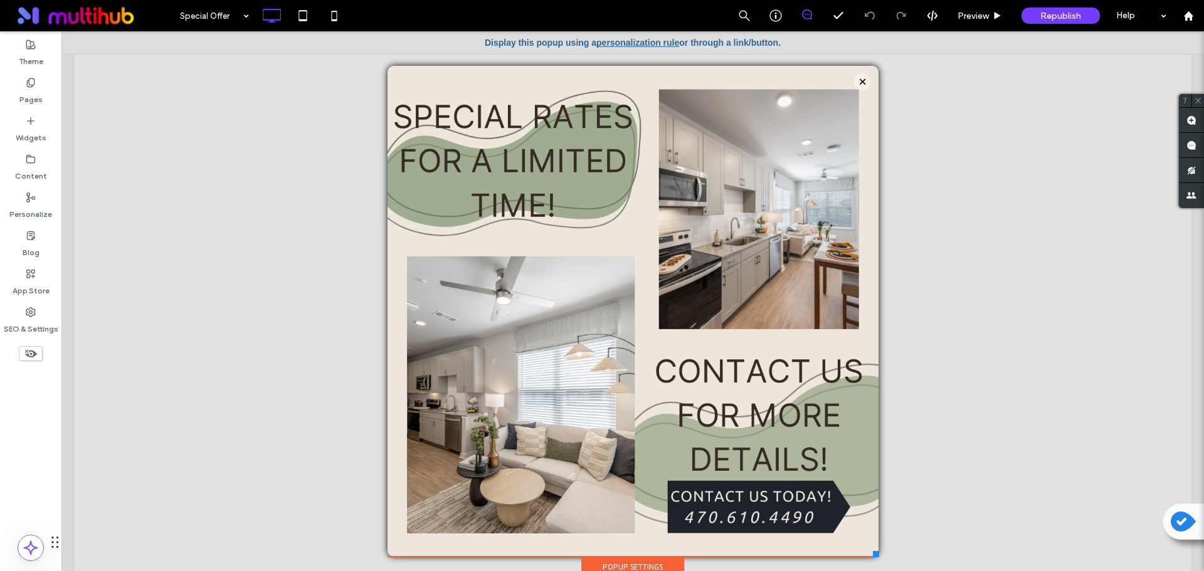
click at [773, 295] on div "Click To Paste" at bounding box center [633, 311] width 466 height 466
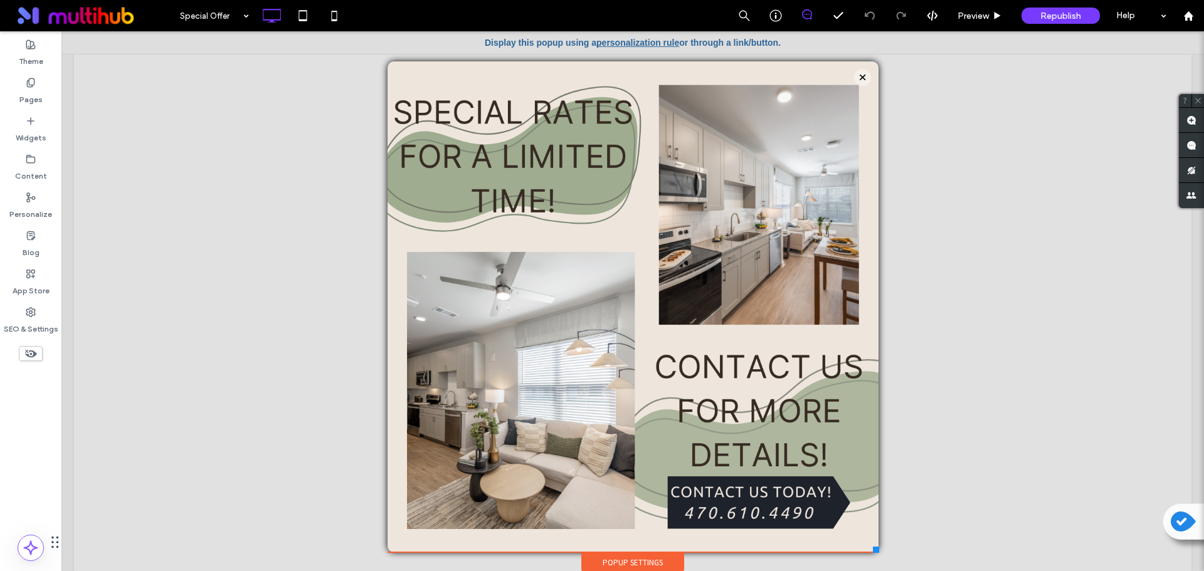
scroll to position [49, 0]
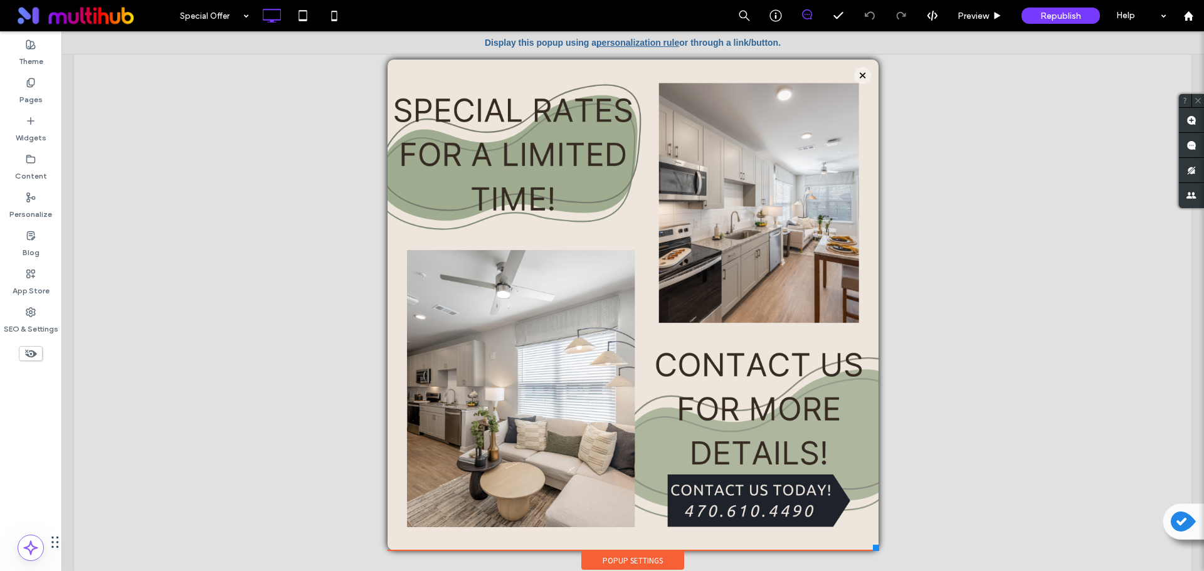
click at [651, 559] on div "Popup Settings" at bounding box center [632, 560] width 103 height 19
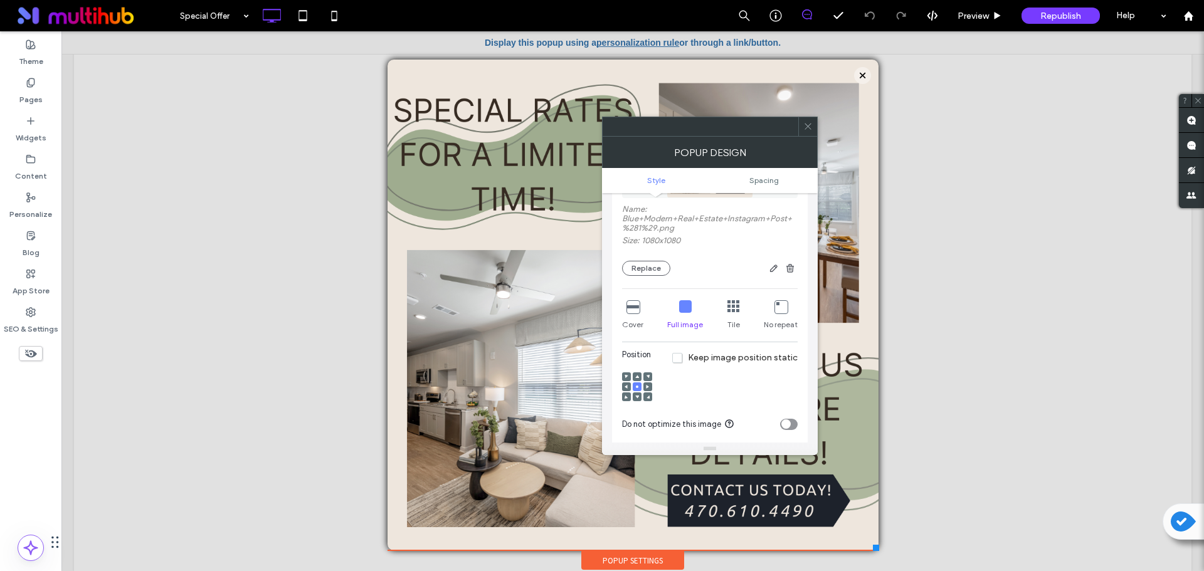
scroll to position [314, 0]
click at [633, 302] on icon at bounding box center [633, 301] width 13 height 13
click at [651, 382] on div at bounding box center [647, 381] width 9 height 9
click at [647, 381] on use at bounding box center [647, 381] width 3 height 4
click at [637, 383] on icon at bounding box center [637, 381] width 4 height 4
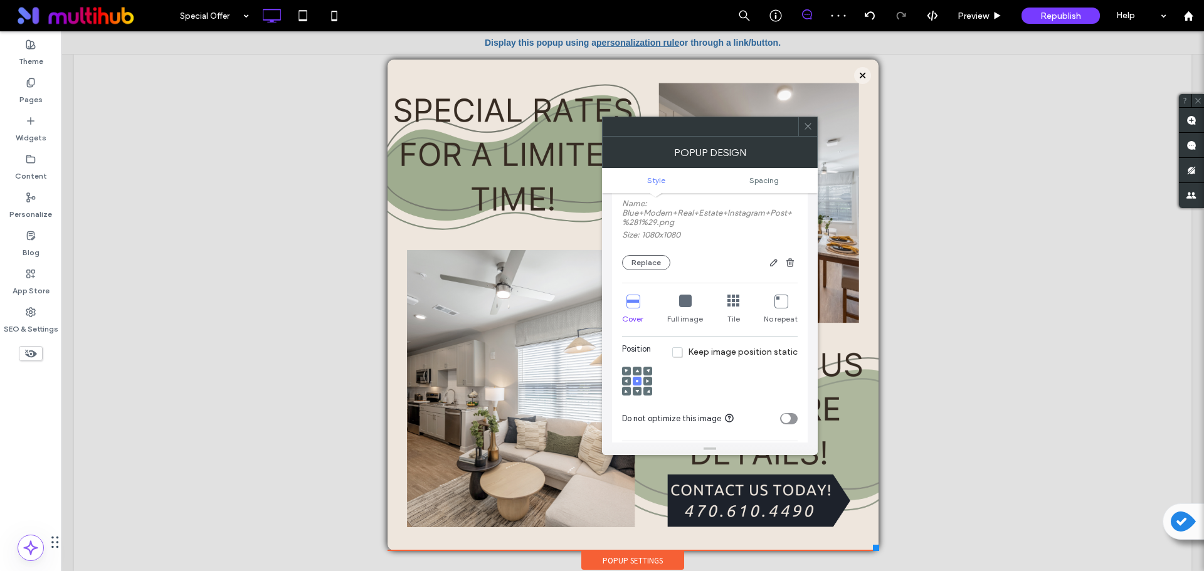
click at [805, 124] on icon at bounding box center [807, 126] width 9 height 9
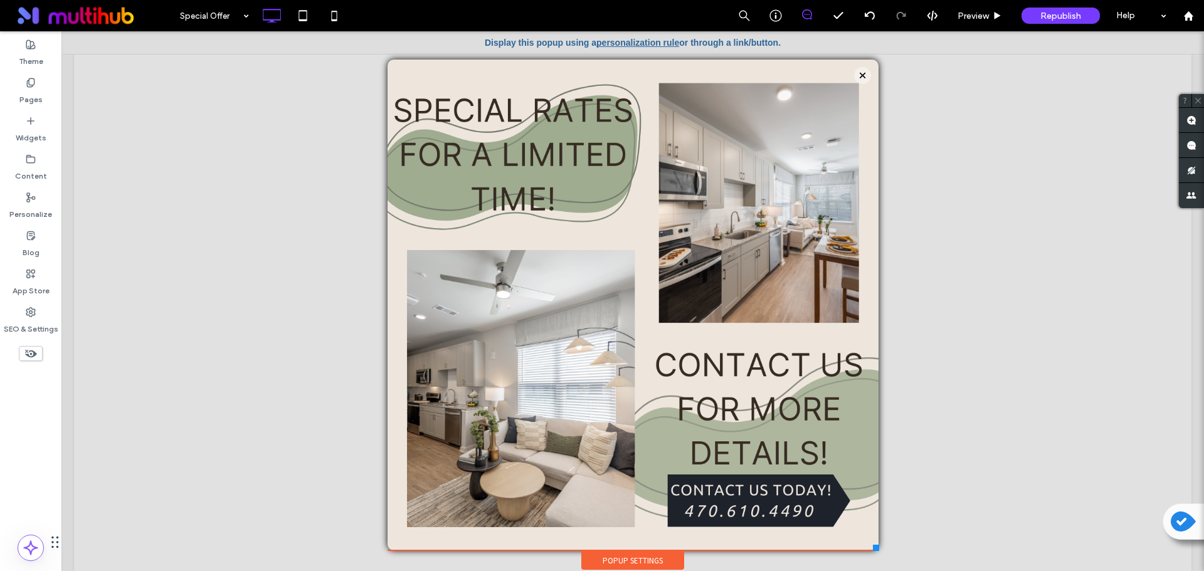
click at [636, 558] on div "Popup Settings" at bounding box center [632, 560] width 103 height 19
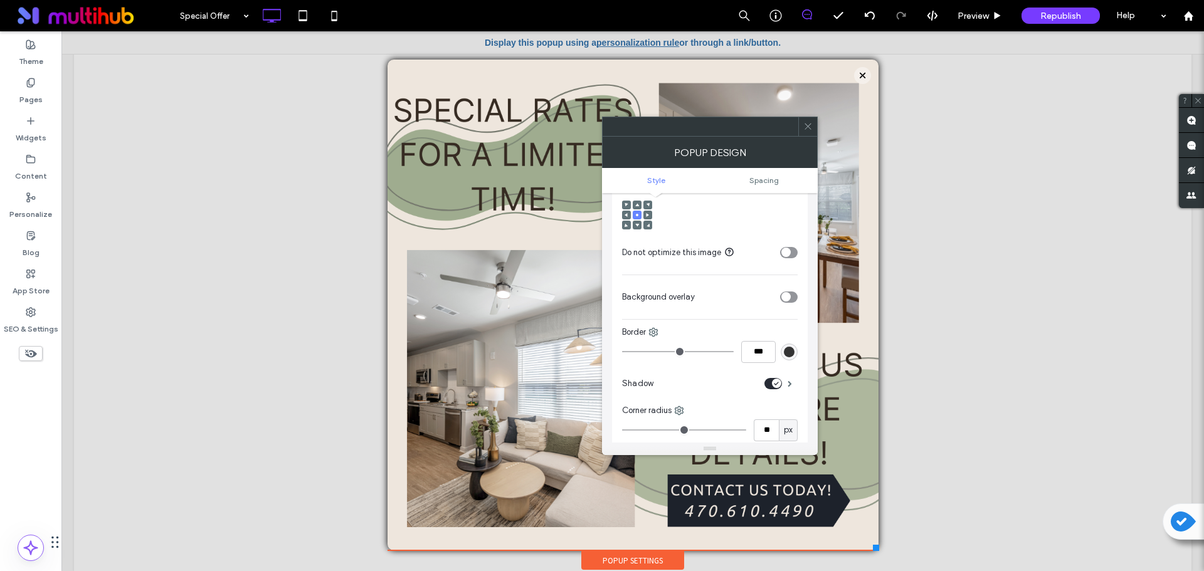
scroll to position [502, 0]
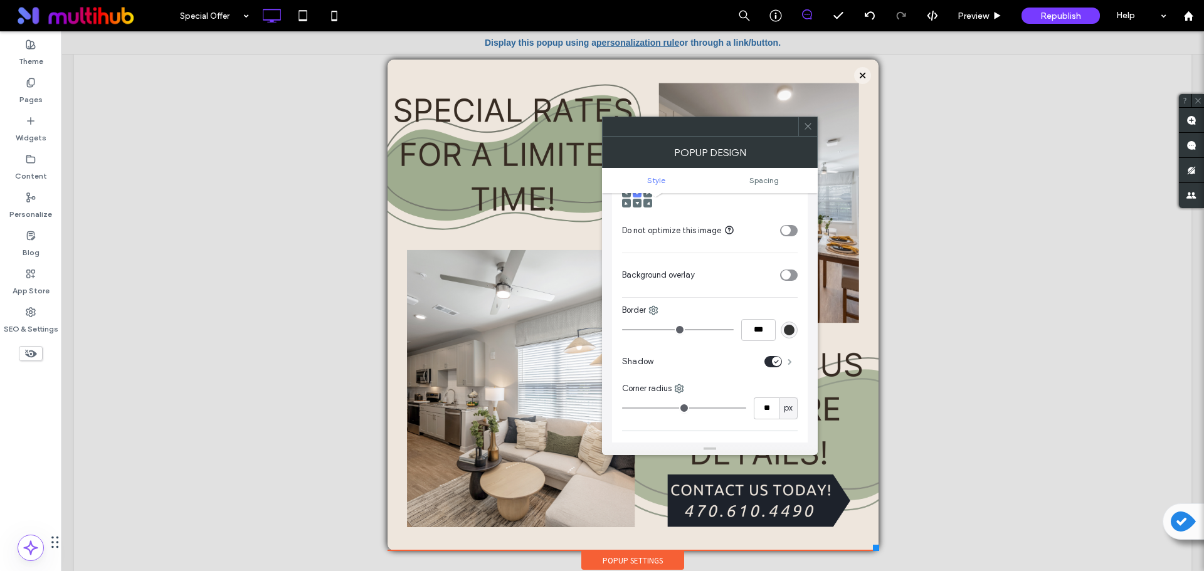
click at [789, 362] on span at bounding box center [790, 362] width 4 height 6
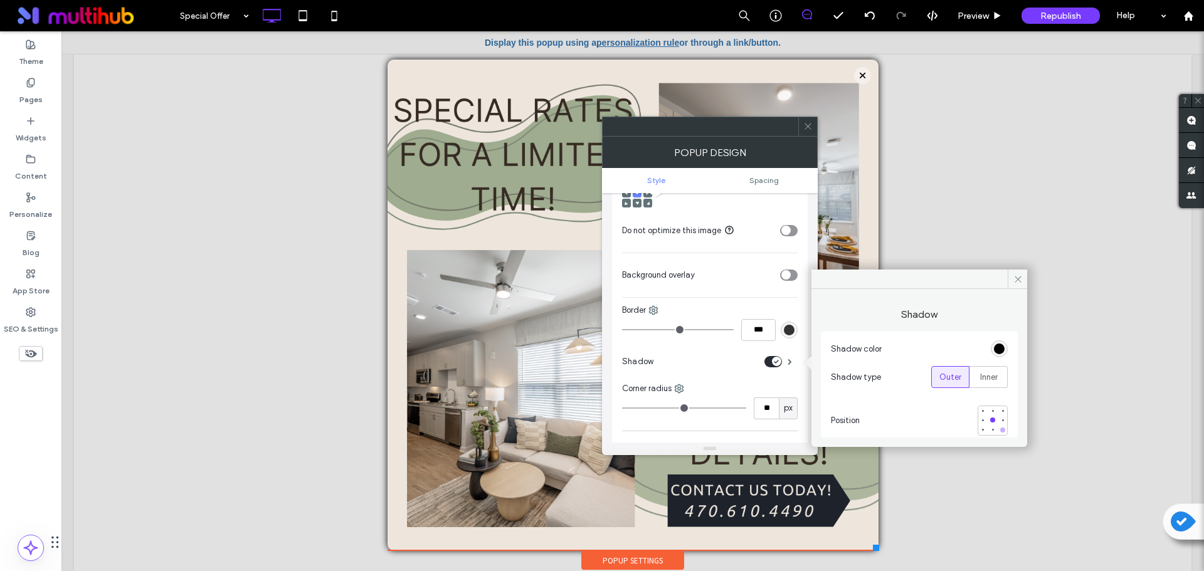
click at [1000, 430] on div at bounding box center [1002, 430] width 5 height 5
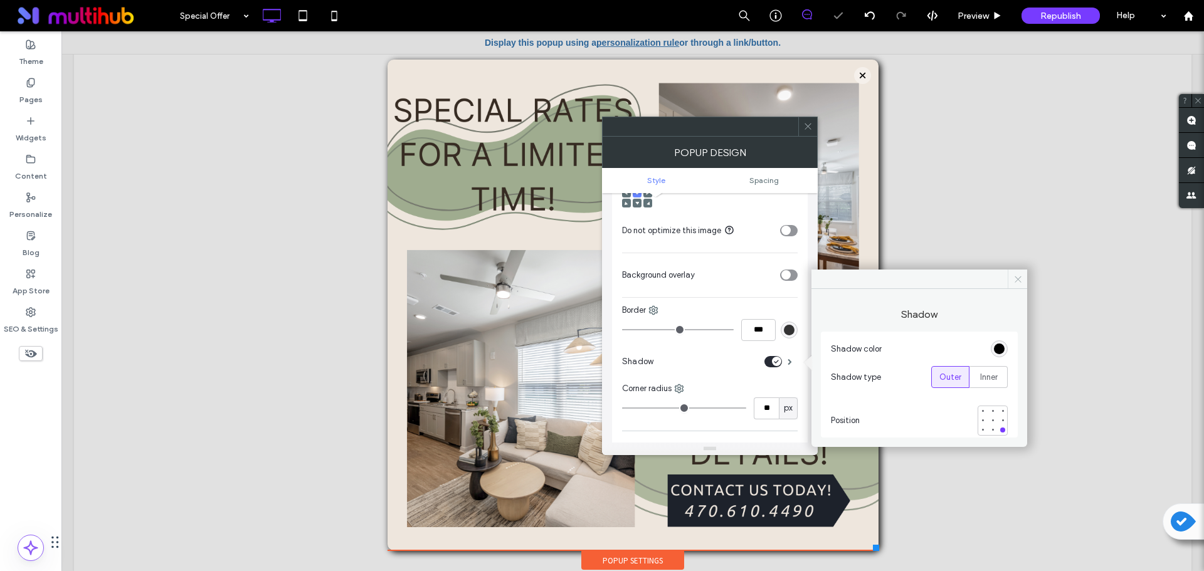
drag, startPoint x: 1017, startPoint y: 277, endPoint x: 727, endPoint y: 83, distance: 348.9
click at [1017, 277] on icon at bounding box center [1017, 279] width 9 height 9
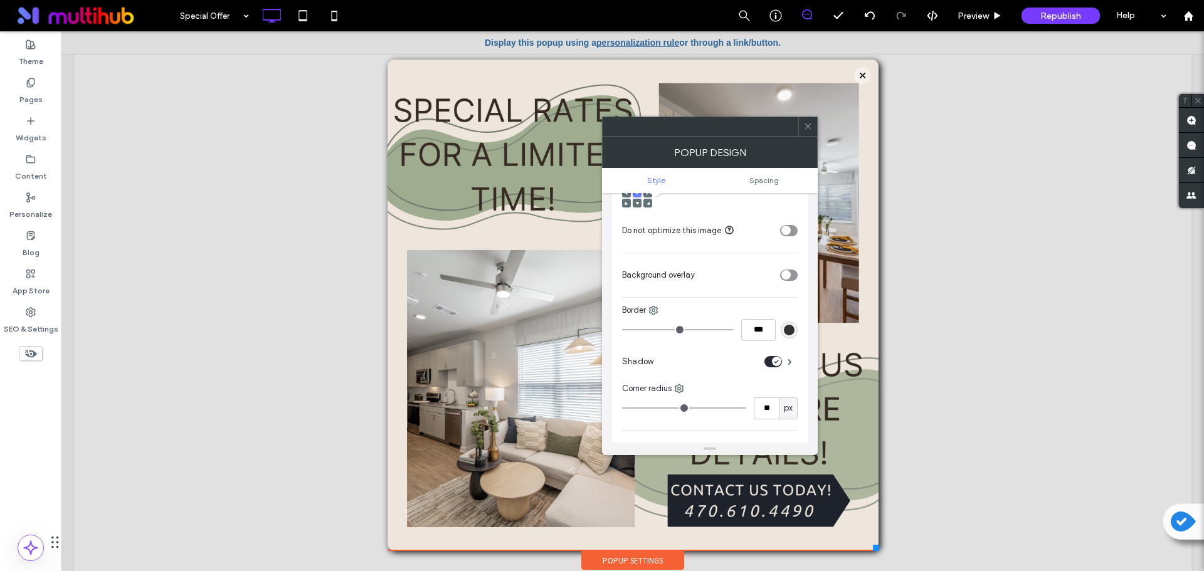
click at [810, 127] on icon at bounding box center [807, 126] width 9 height 9
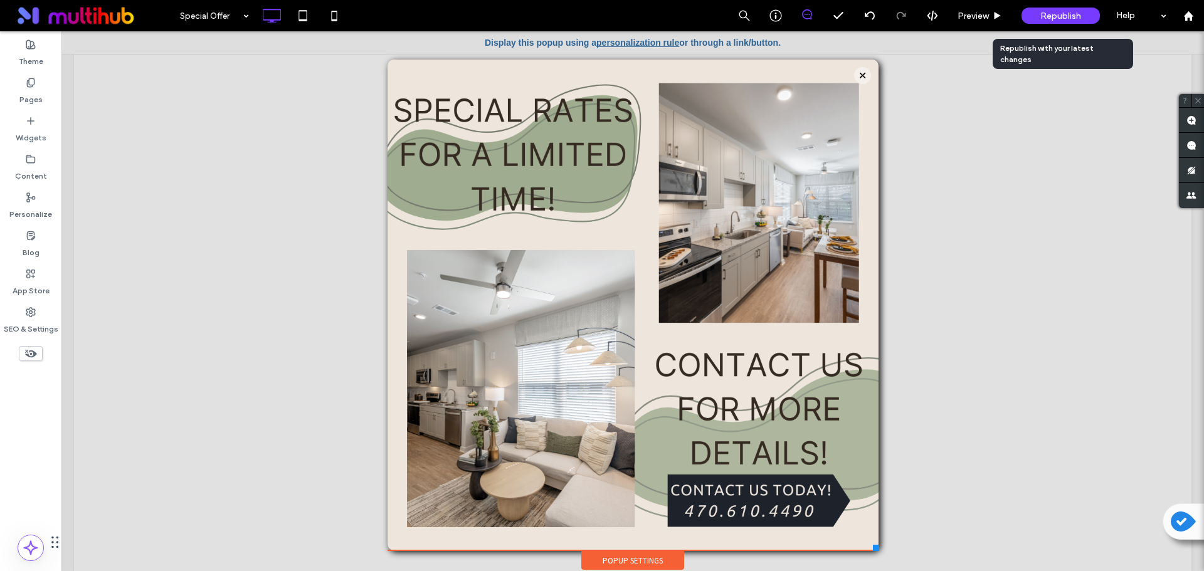
click at [1061, 14] on span "Republish" at bounding box center [1060, 16] width 41 height 11
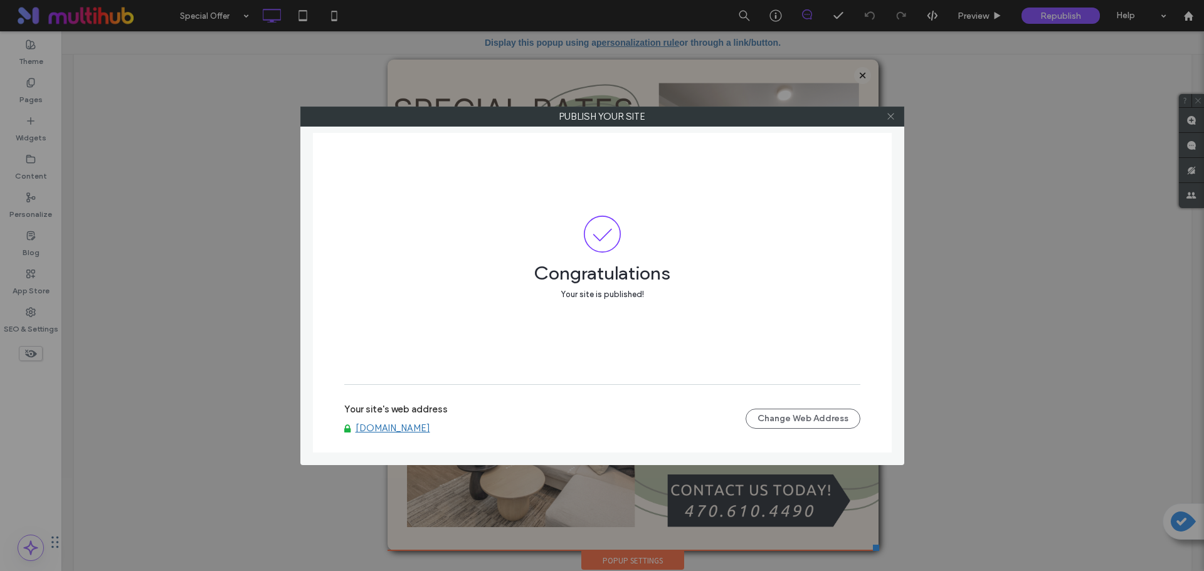
click at [894, 117] on icon at bounding box center [890, 116] width 9 height 9
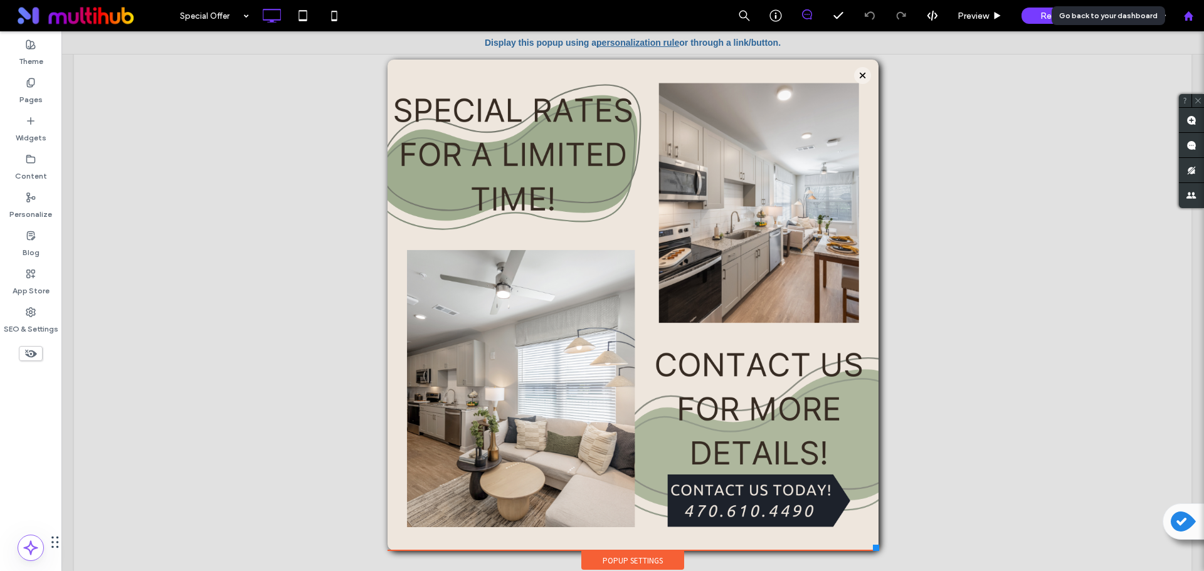
click at [1190, 19] on use at bounding box center [1187, 15] width 9 height 9
